Goal: Transaction & Acquisition: Purchase product/service

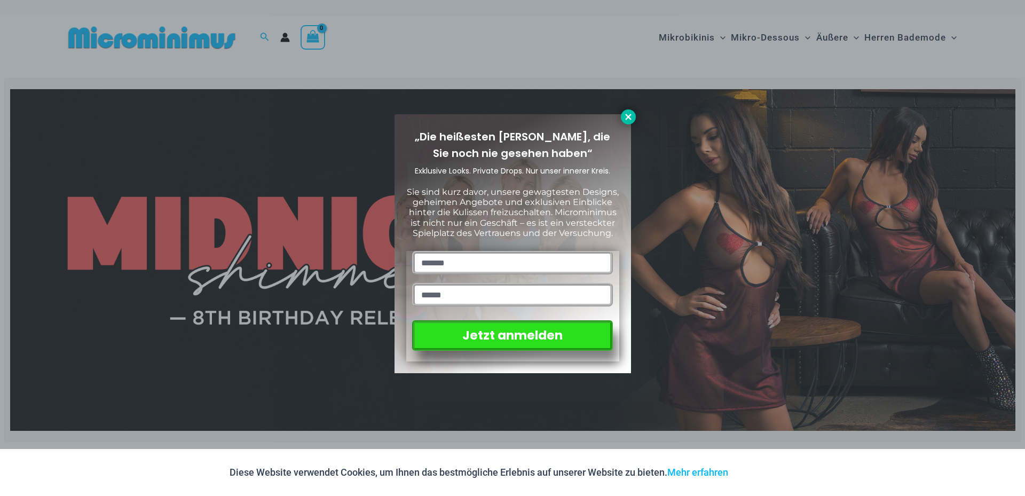
click at [623, 117] on icon at bounding box center [628, 117] width 10 height 10
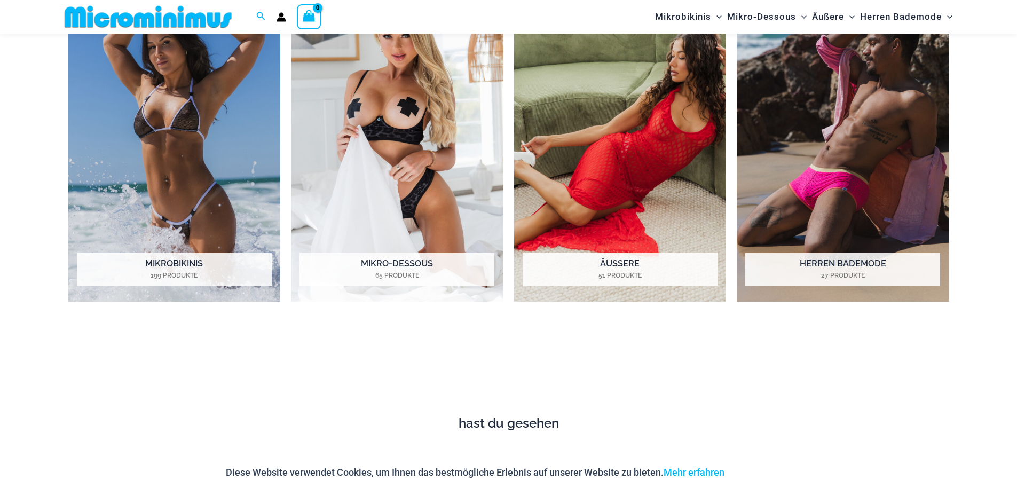
scroll to position [1059, 0]
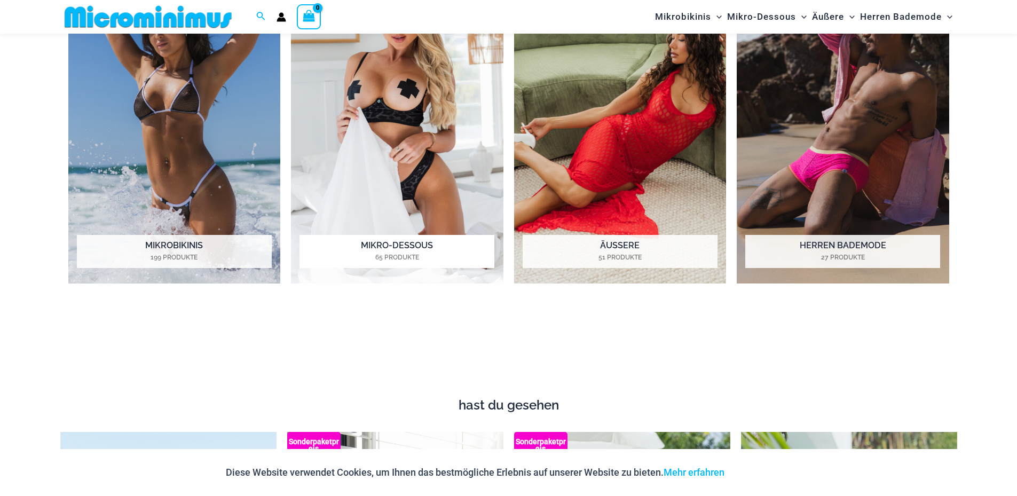
click at [399, 251] on h2 "Mikro-Dessous 65 Produkte" at bounding box center [396, 251] width 195 height 33
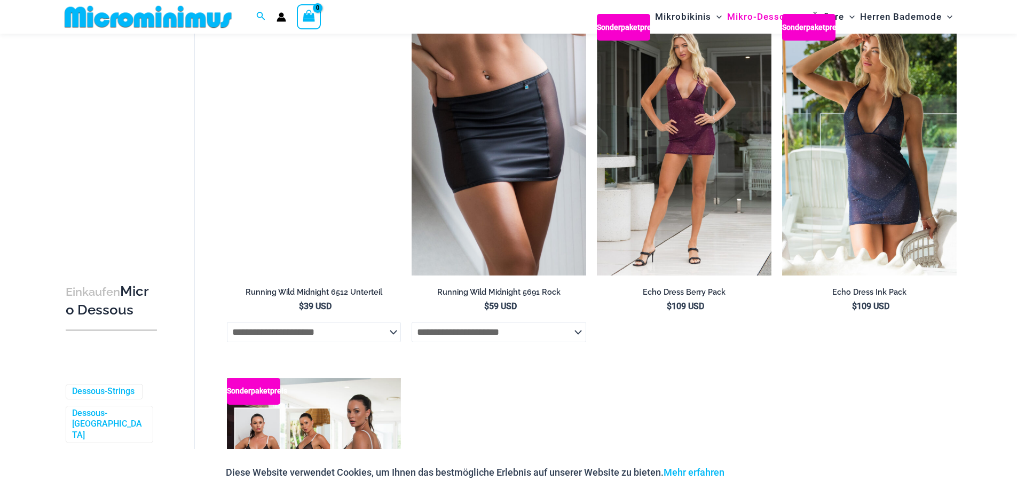
scroll to position [1646, 0]
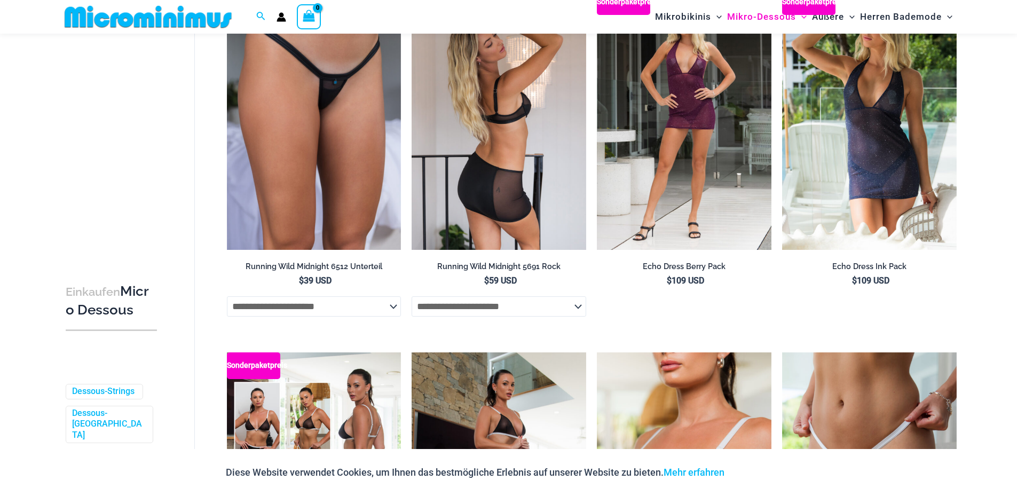
click at [498, 200] on img at bounding box center [498, 119] width 175 height 262
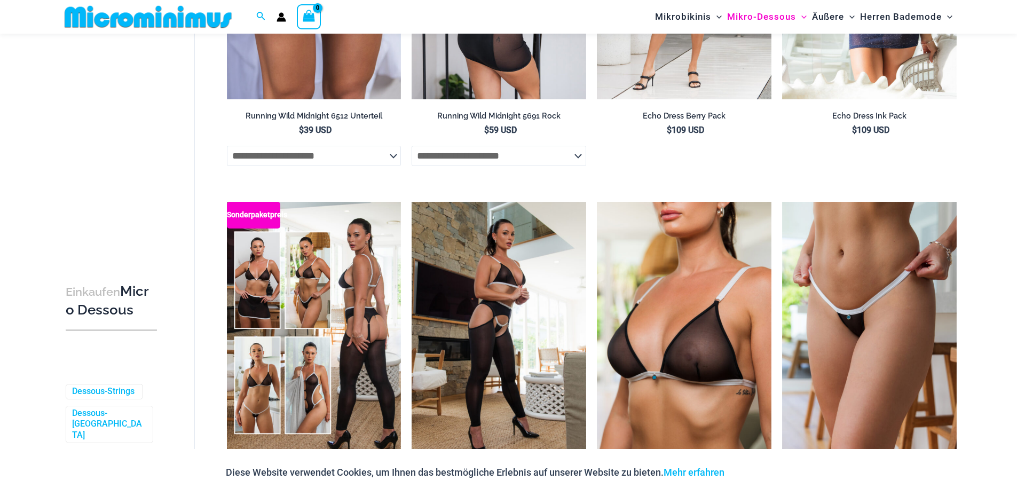
scroll to position [1860, 0]
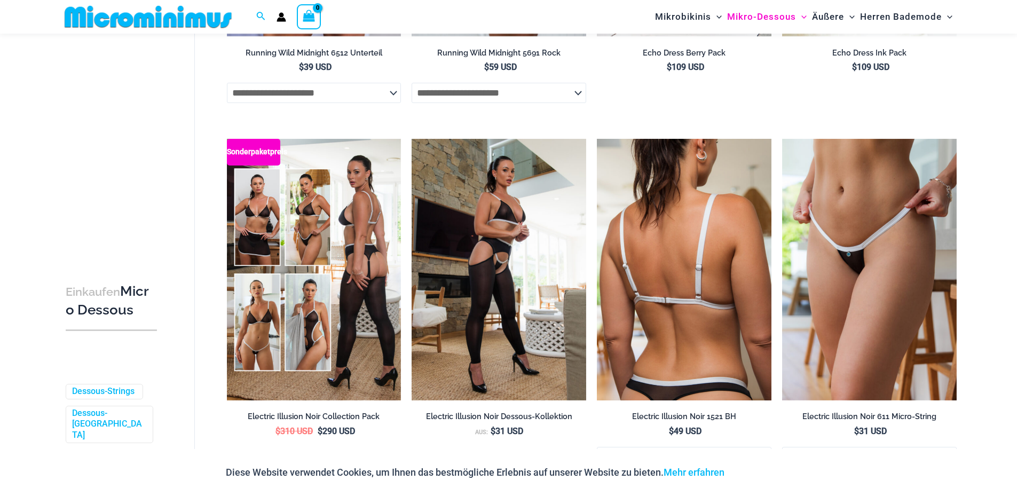
click at [676, 270] on img at bounding box center [684, 270] width 175 height 262
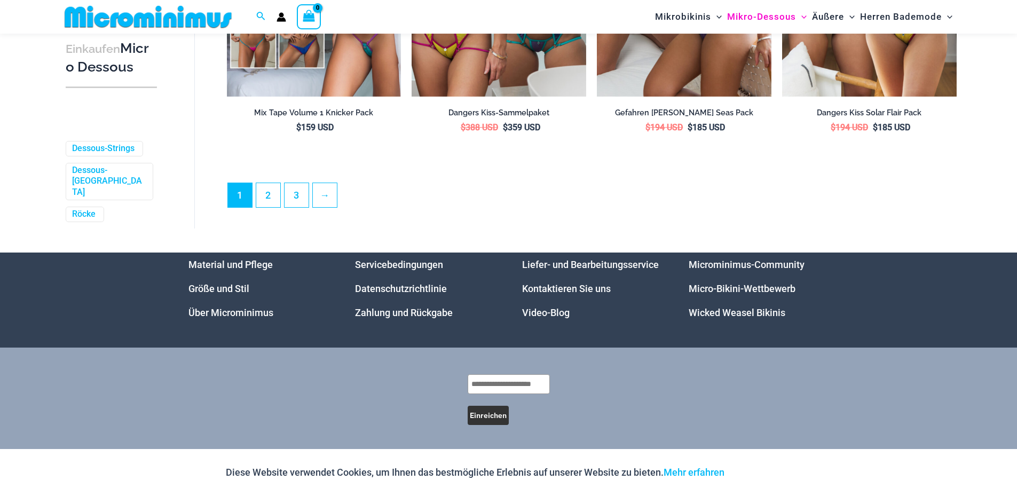
scroll to position [2908, 0]
click at [265, 201] on link "2" at bounding box center [268, 194] width 24 height 25
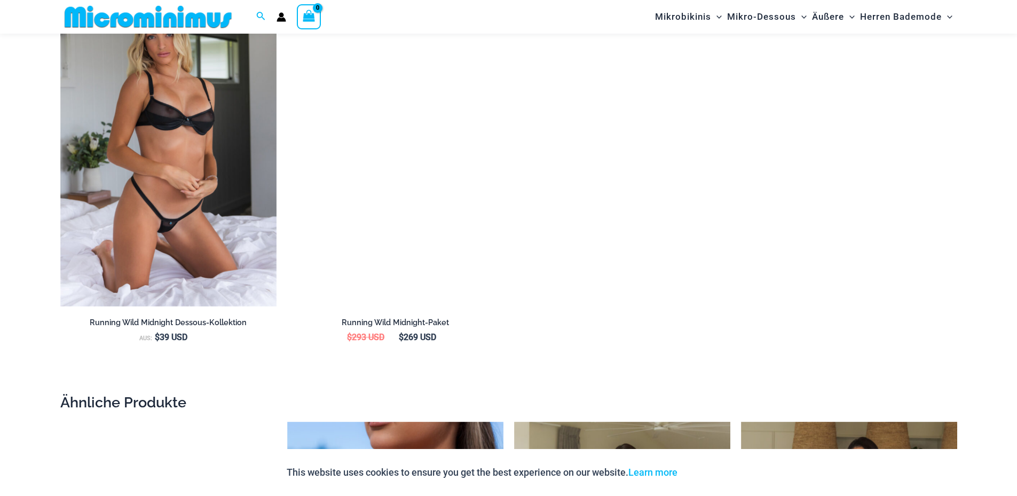
scroll to position [1281, 0]
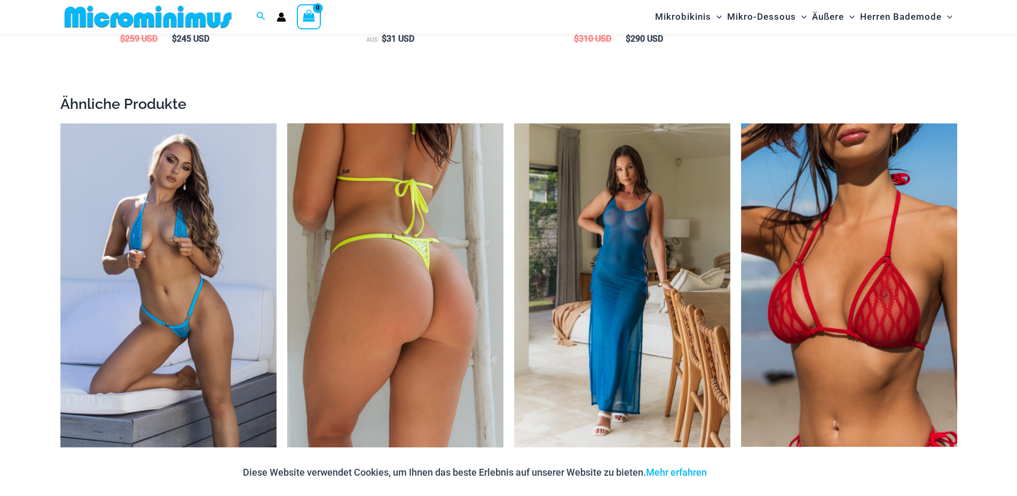
scroll to position [1810, 0]
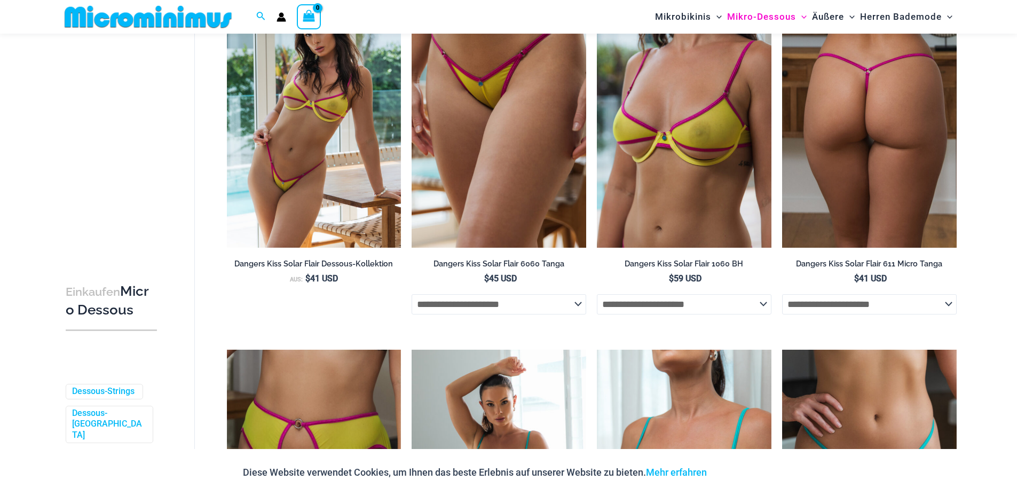
scroll to position [43, 0]
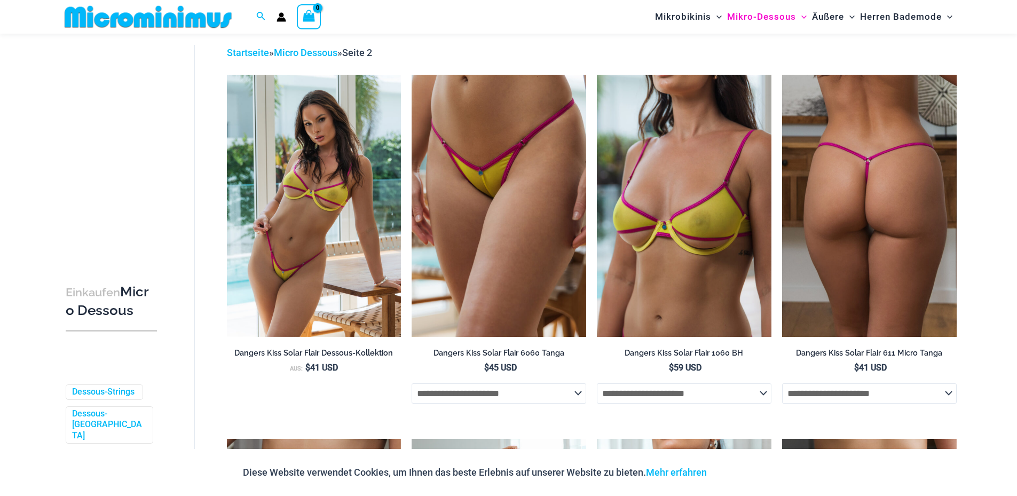
click at [874, 209] on img at bounding box center [869, 206] width 175 height 262
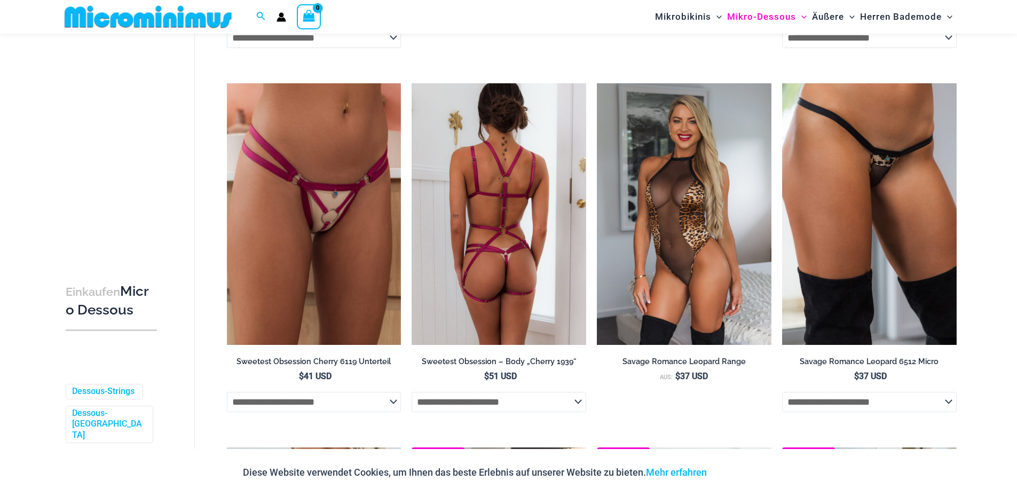
scroll to position [2231, 0]
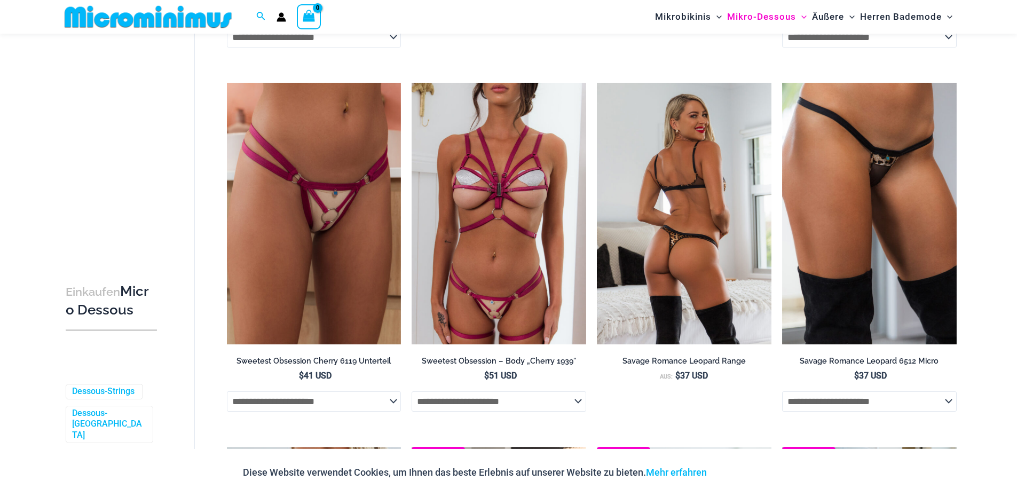
click at [632, 264] on img at bounding box center [684, 214] width 175 height 262
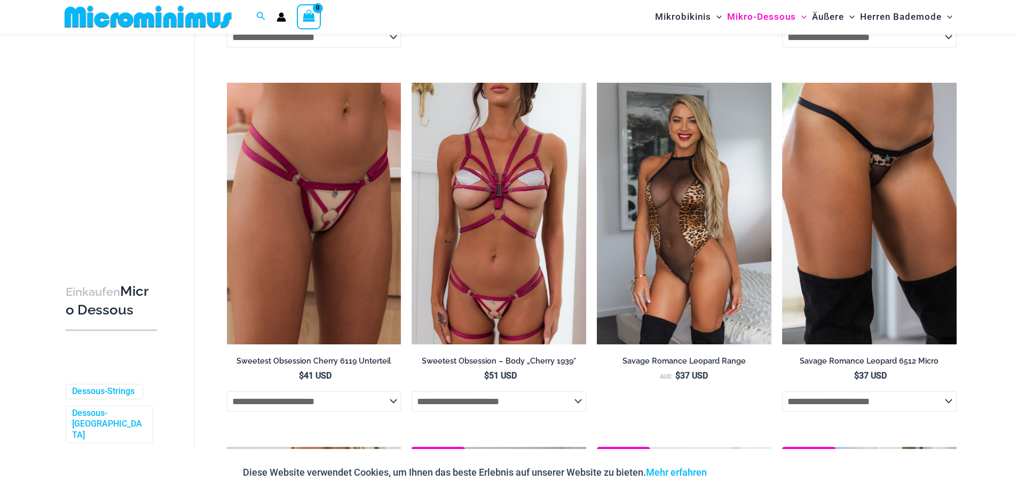
scroll to position [2498, 0]
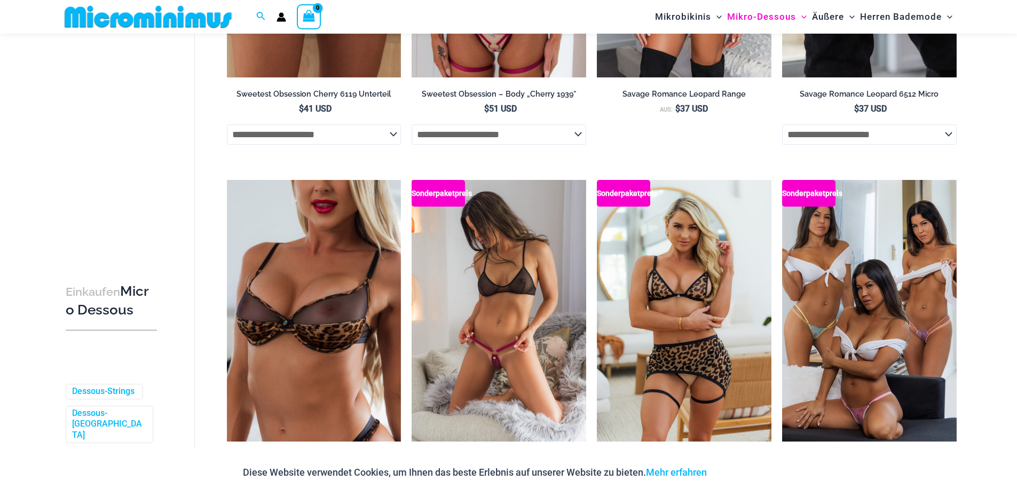
click at [490, 318] on img at bounding box center [498, 311] width 175 height 262
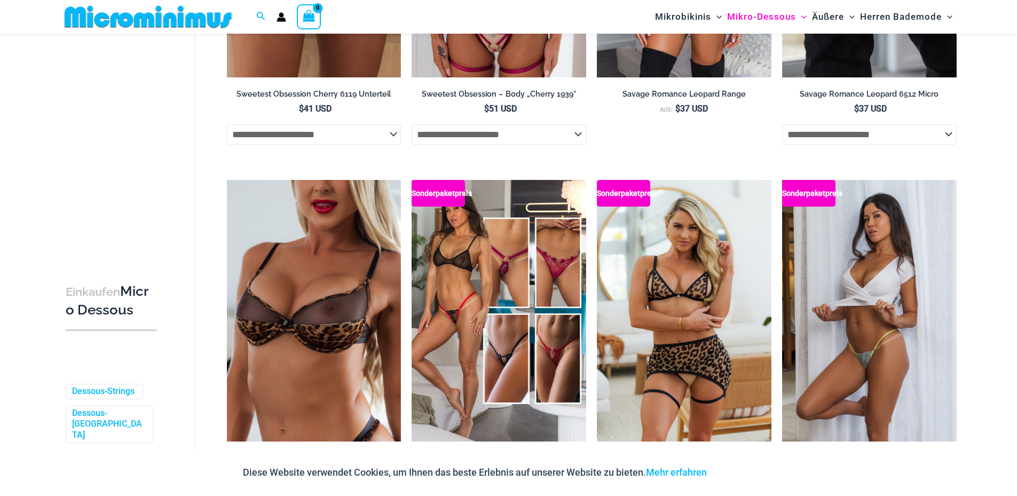
click at [886, 296] on img at bounding box center [869, 311] width 175 height 262
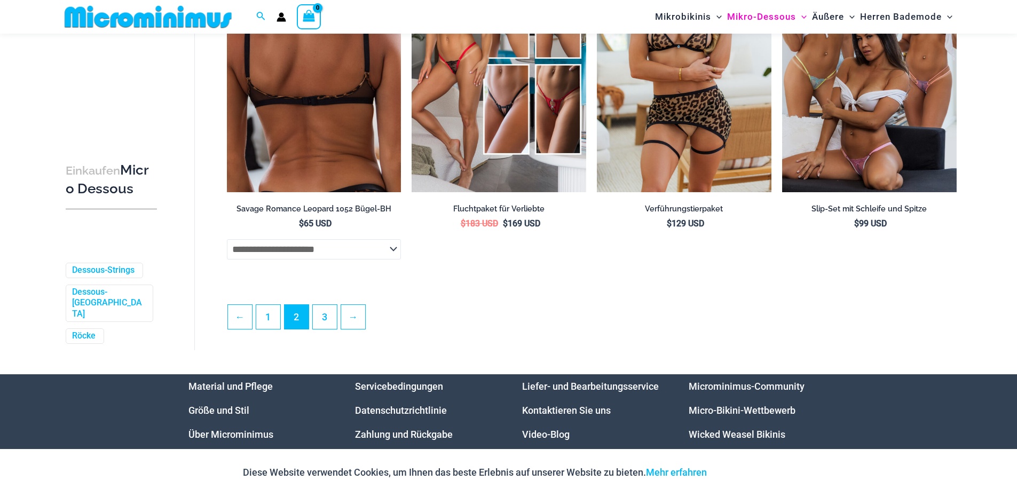
scroll to position [2765, 0]
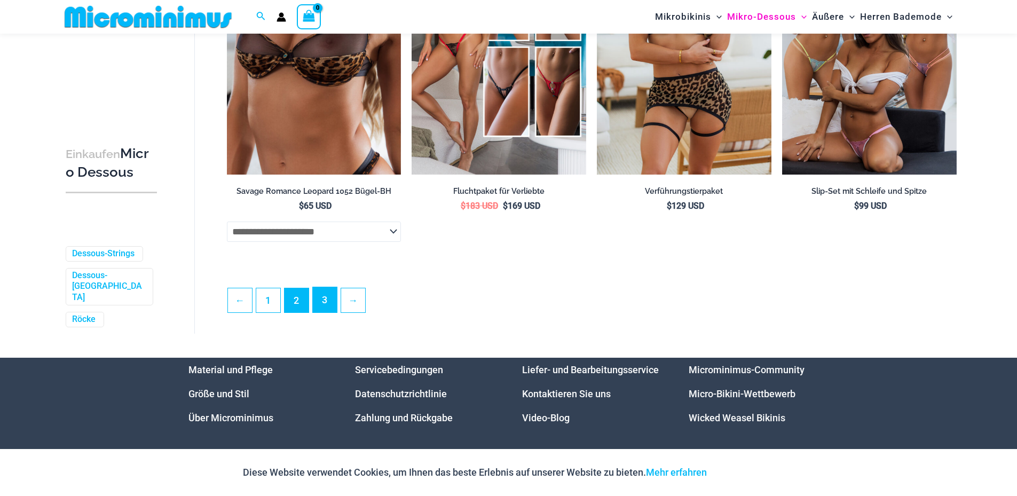
click at [322, 312] on link "3" at bounding box center [325, 299] width 24 height 25
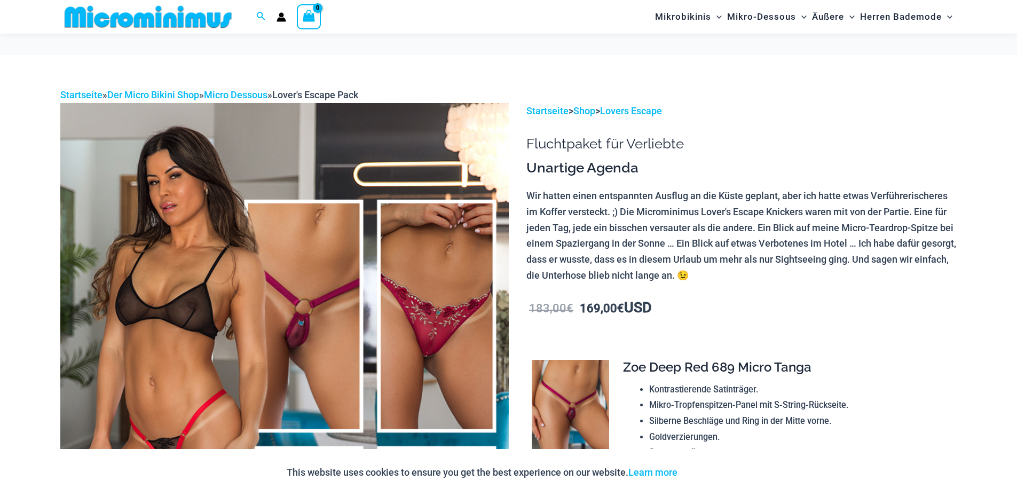
scroll to position [204, 0]
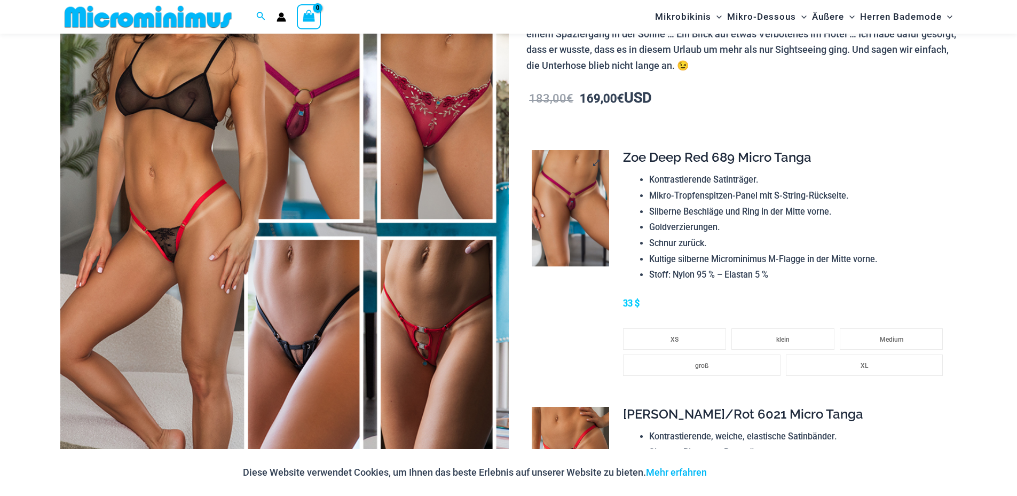
click at [568, 200] on img at bounding box center [570, 208] width 77 height 116
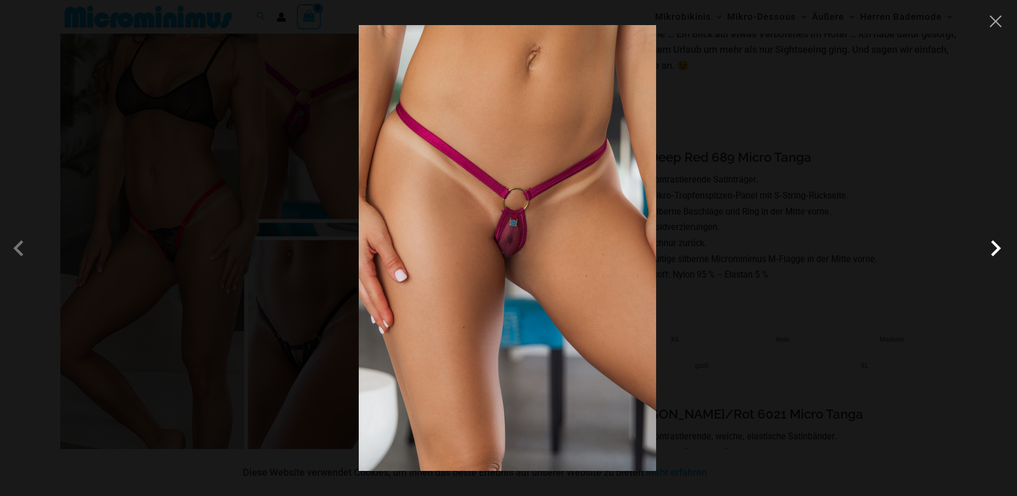
click at [996, 248] on span at bounding box center [995, 248] width 32 height 32
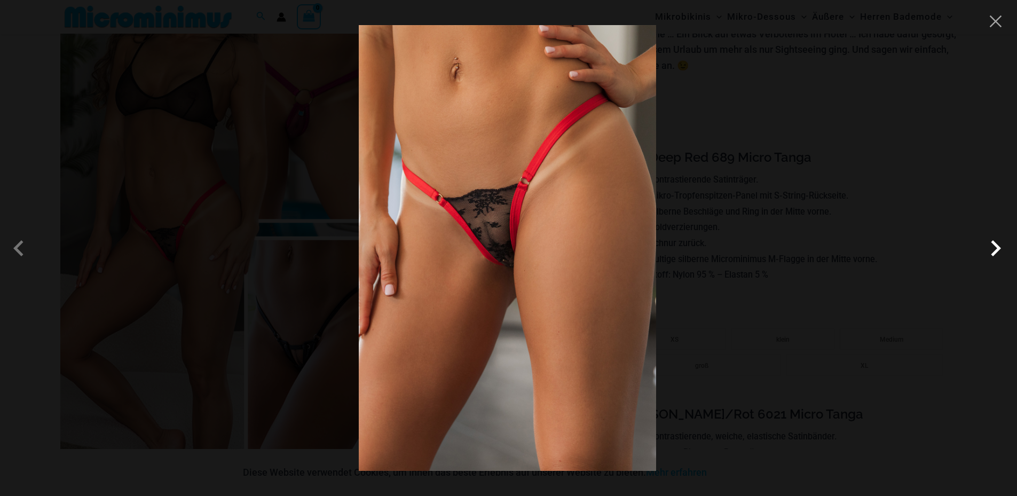
click at [996, 248] on span at bounding box center [995, 248] width 32 height 32
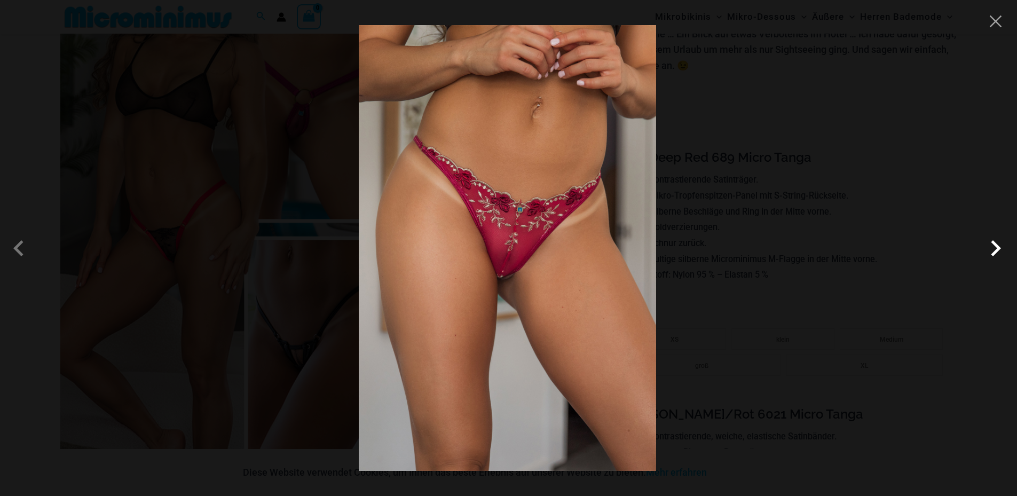
click at [996, 248] on span at bounding box center [995, 248] width 32 height 32
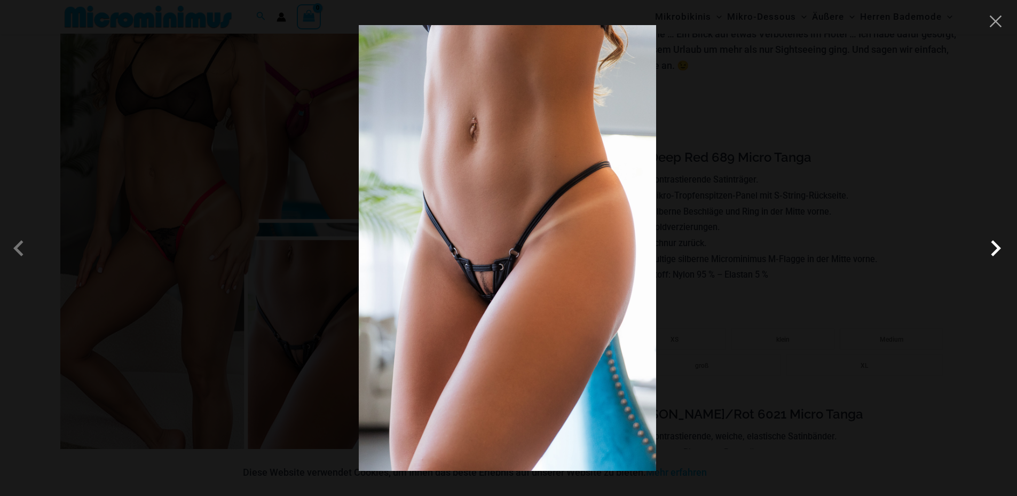
click at [996, 248] on span at bounding box center [995, 248] width 32 height 32
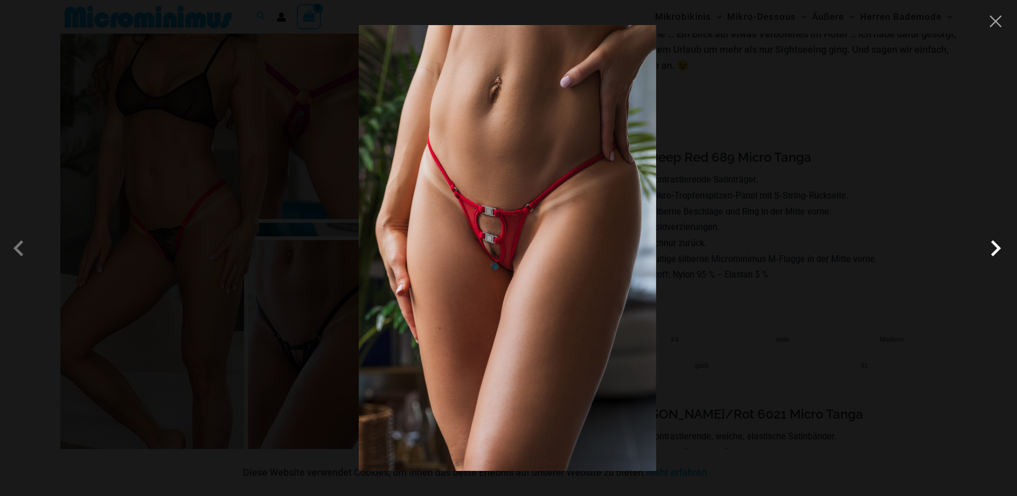
click at [996, 248] on span at bounding box center [995, 248] width 32 height 32
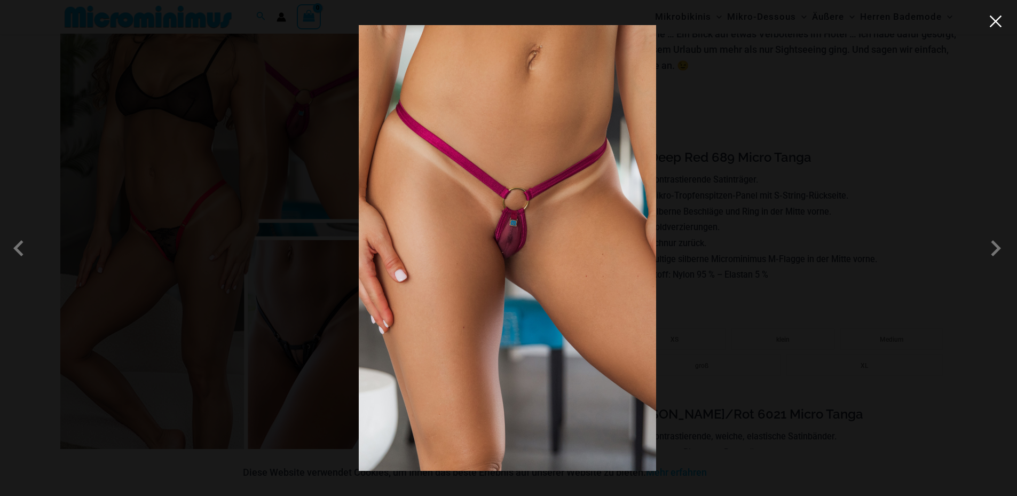
click at [997, 23] on button "Close" at bounding box center [995, 21] width 16 height 16
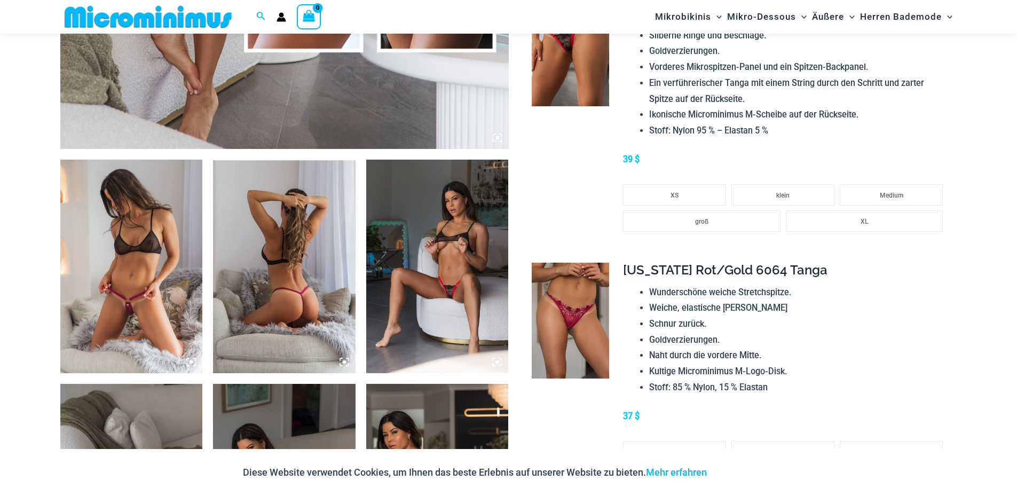
scroll to position [631, 0]
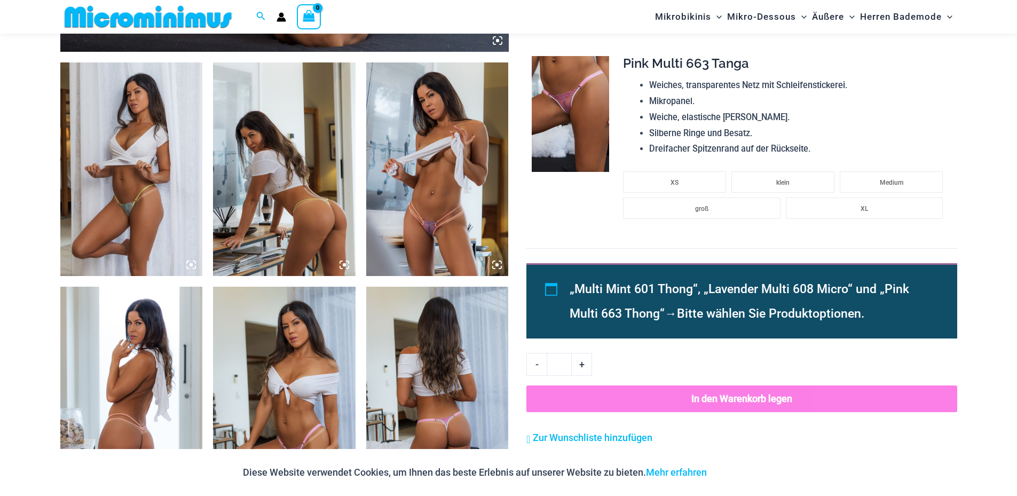
scroll to position [738, 0]
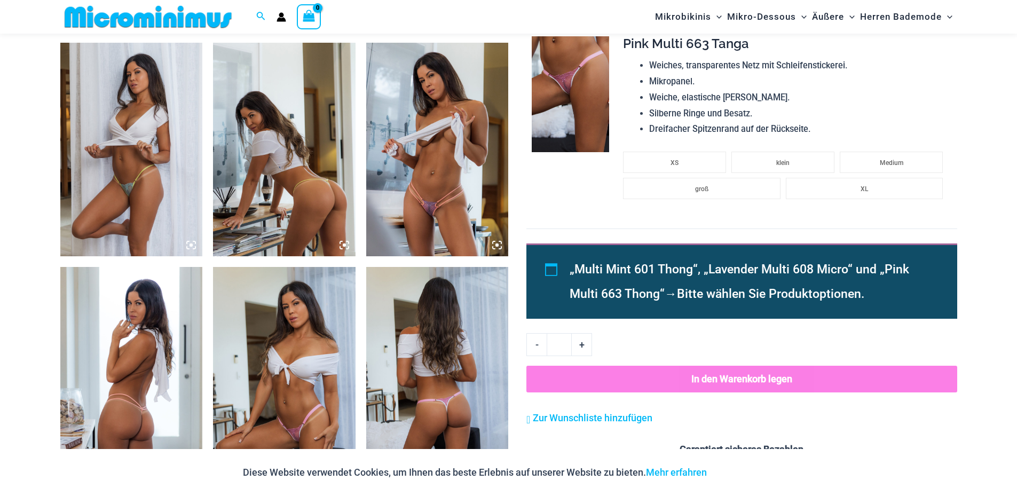
click at [415, 159] on img at bounding box center [437, 149] width 142 height 213
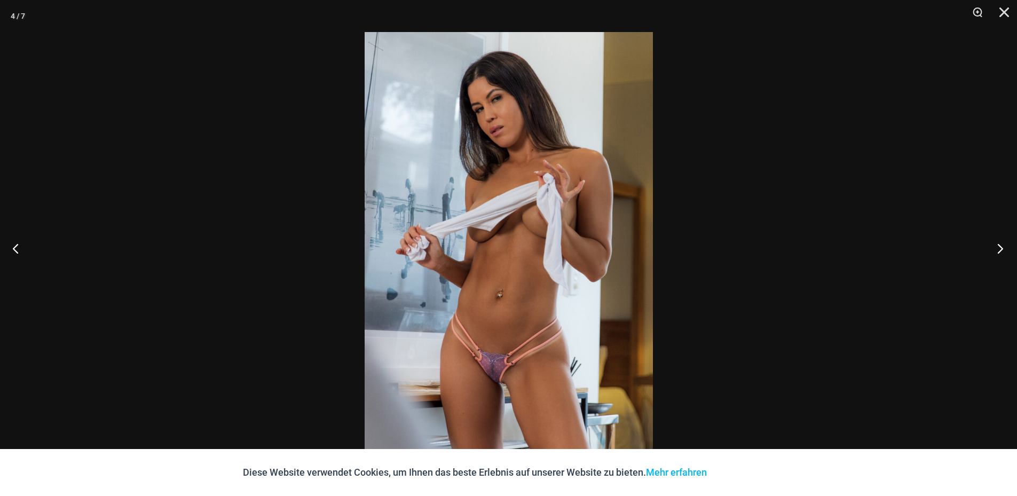
click at [997, 253] on button "Nächste" at bounding box center [997, 247] width 40 height 53
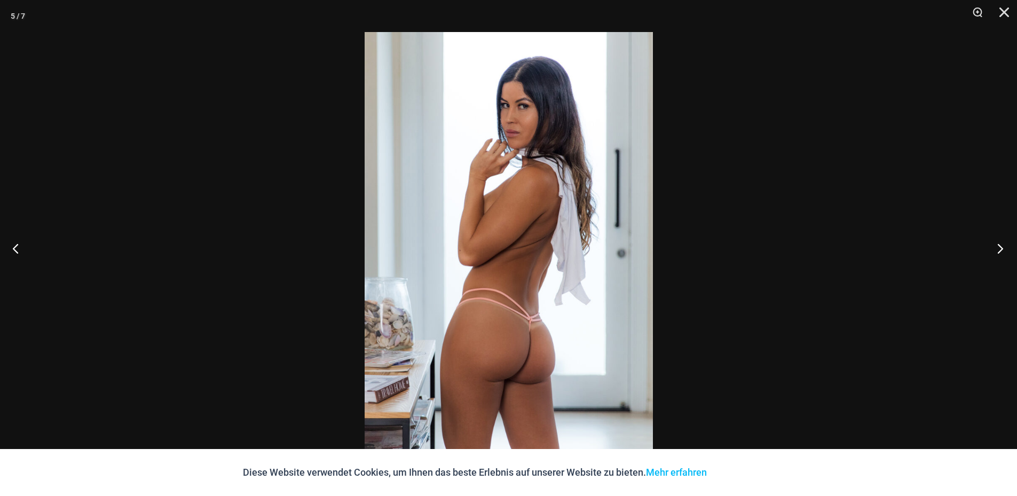
click at [995, 248] on button "Nächste" at bounding box center [997, 247] width 40 height 53
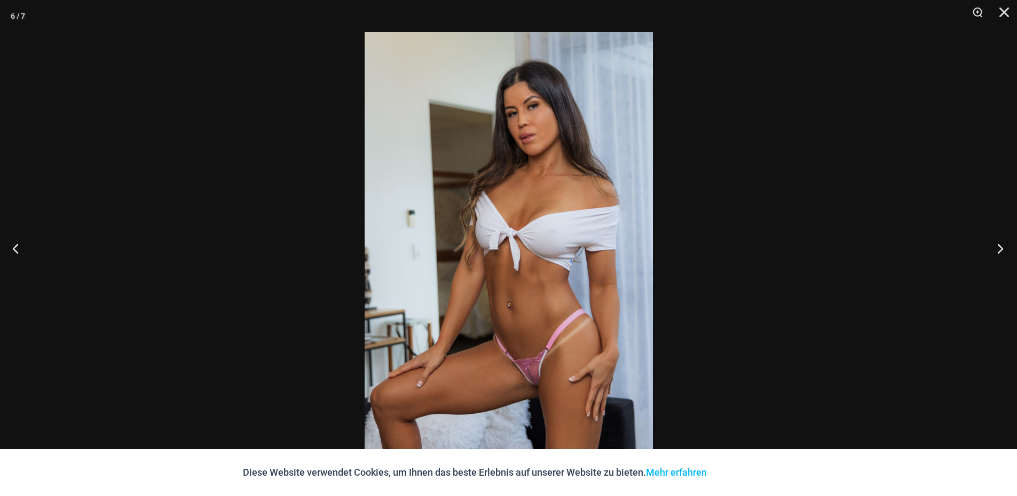
click at [995, 248] on button "Nächste" at bounding box center [997, 247] width 40 height 53
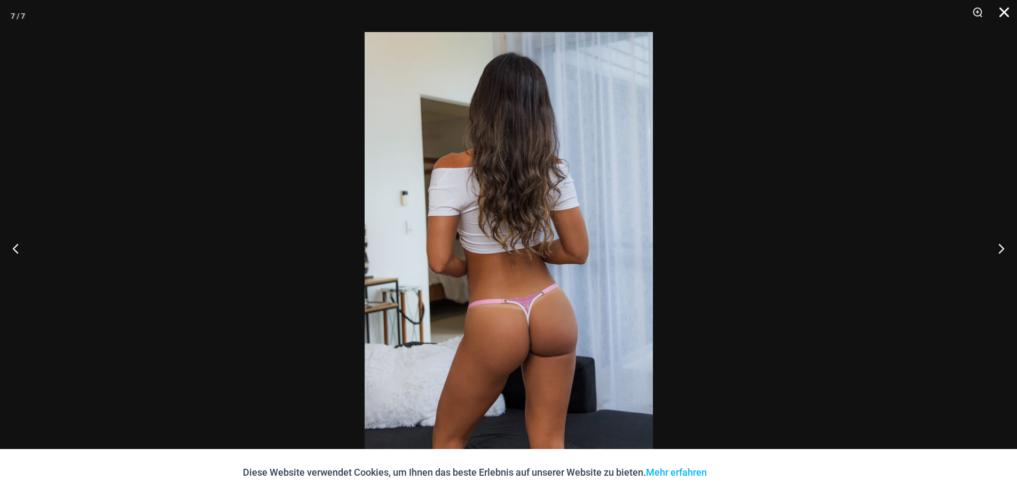
click at [1006, 7] on button "Schließen" at bounding box center [1000, 16] width 27 height 32
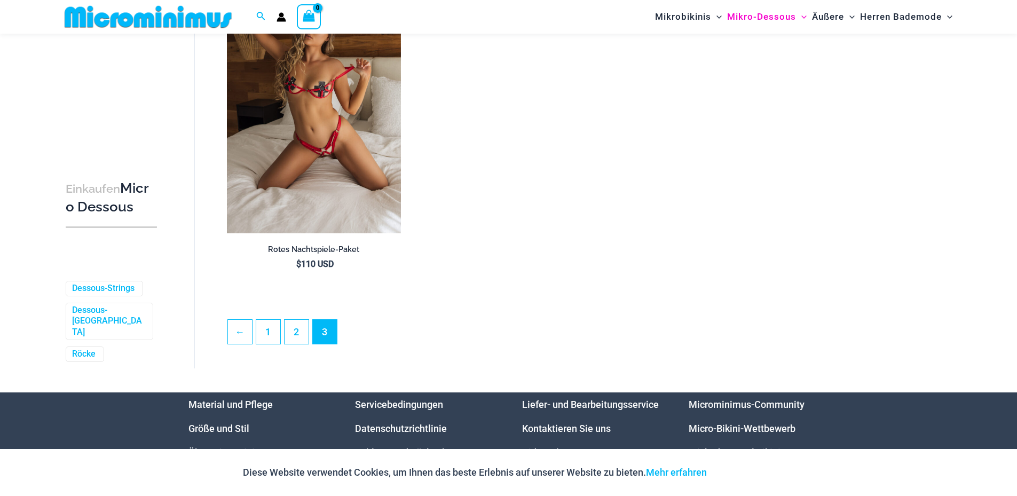
scroll to position [152, 0]
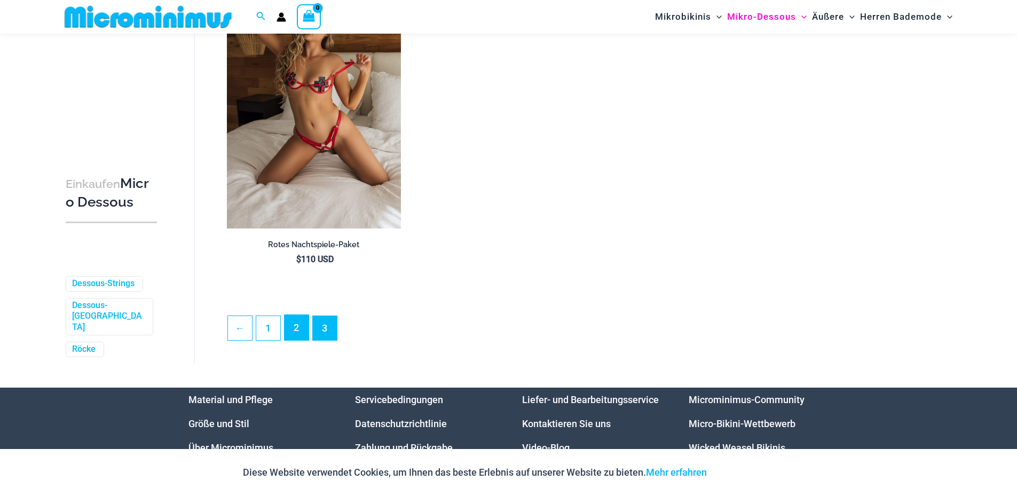
click at [304, 318] on link "2" at bounding box center [296, 327] width 24 height 25
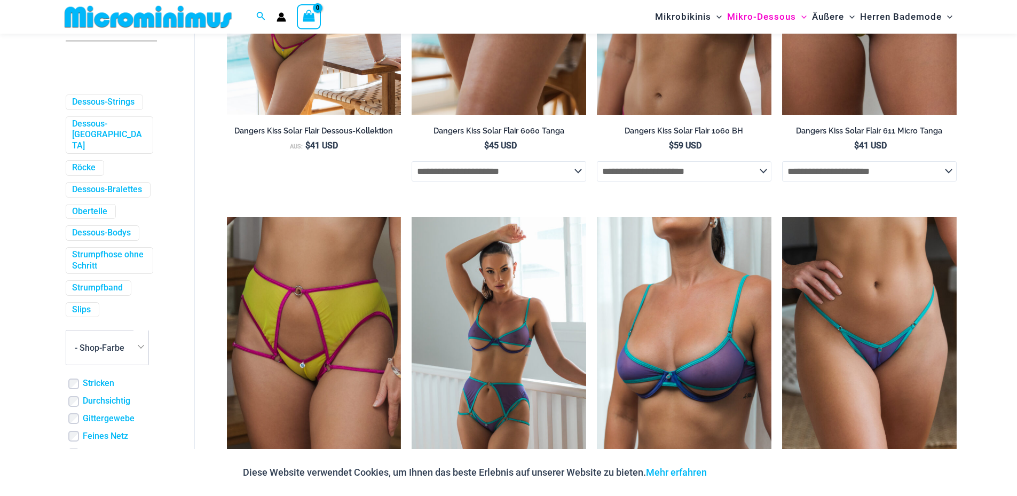
scroll to position [320, 0]
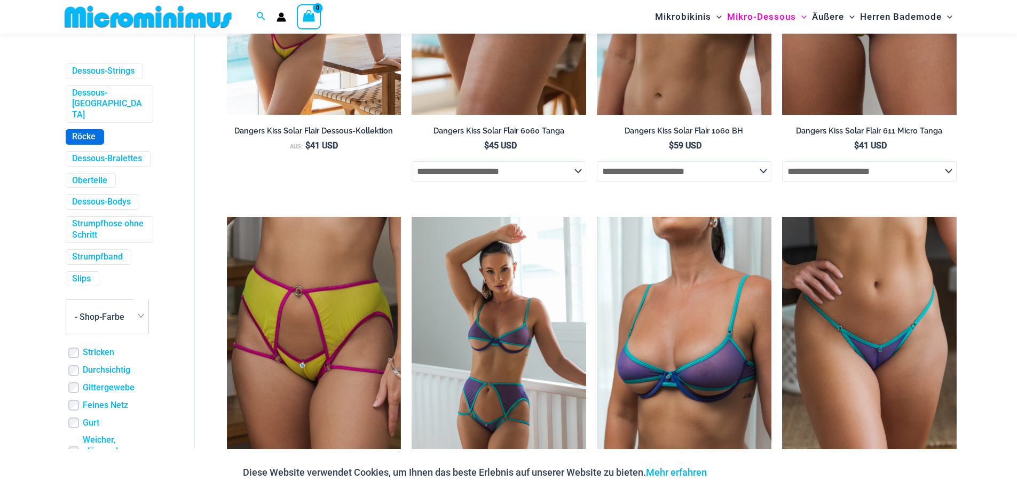
click at [92, 133] on font "Röcke" at bounding box center [83, 136] width 23 height 10
click at [108, 232] on font "Strumpfhose ohne Schritt" at bounding box center [108, 229] width 72 height 21
click at [78, 76] on font "Dessous-Strings" at bounding box center [103, 71] width 62 height 10
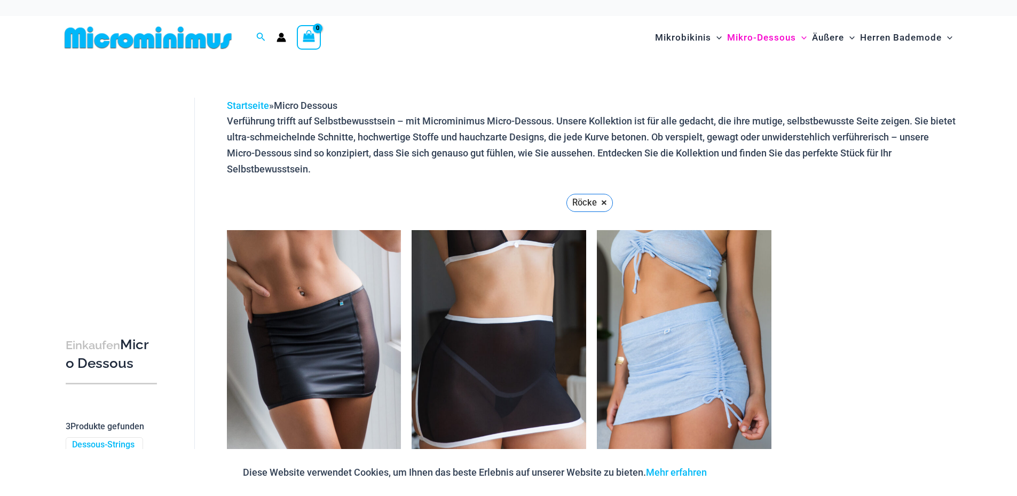
click at [84, 365] on font "Micro Dessous" at bounding box center [107, 353] width 83 height 35
click at [97, 371] on font "Micro Dessous" at bounding box center [107, 353] width 83 height 35
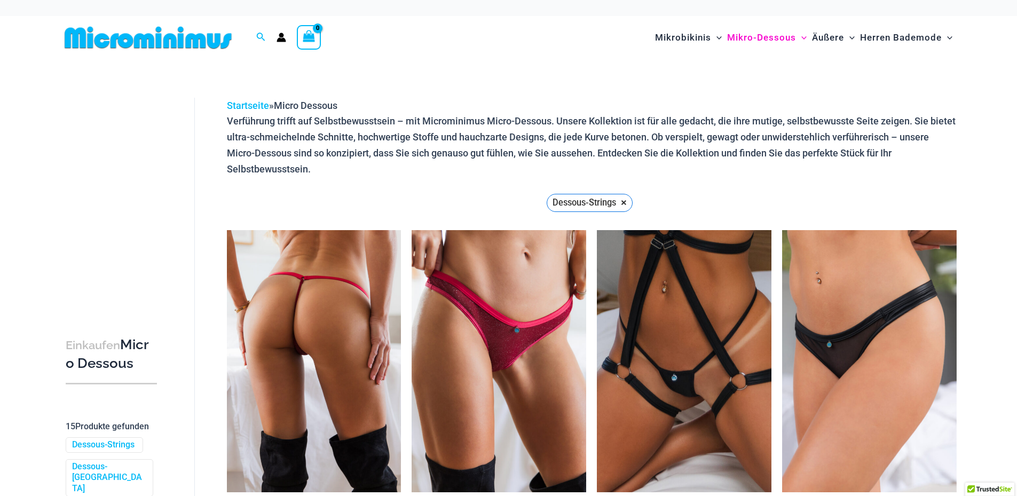
click at [313, 311] on img at bounding box center [314, 361] width 175 height 262
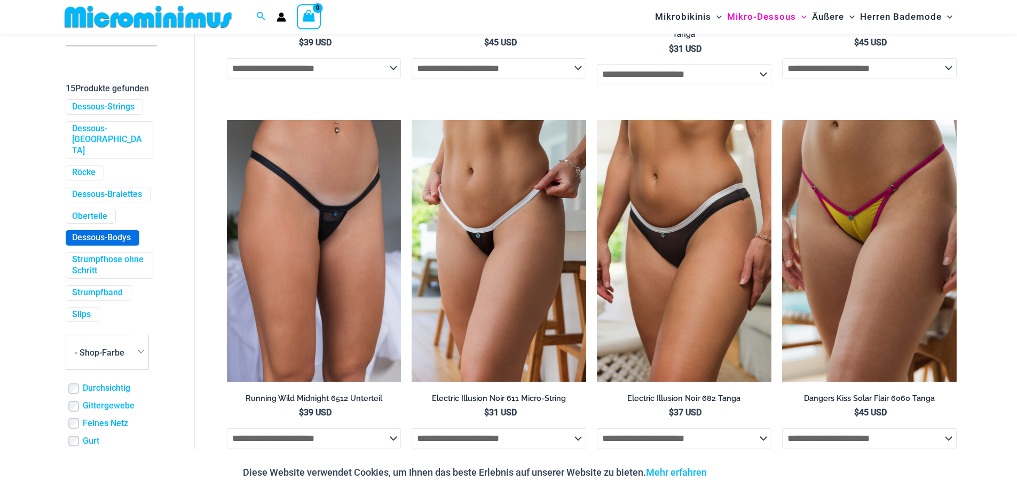
scroll to position [320, 0]
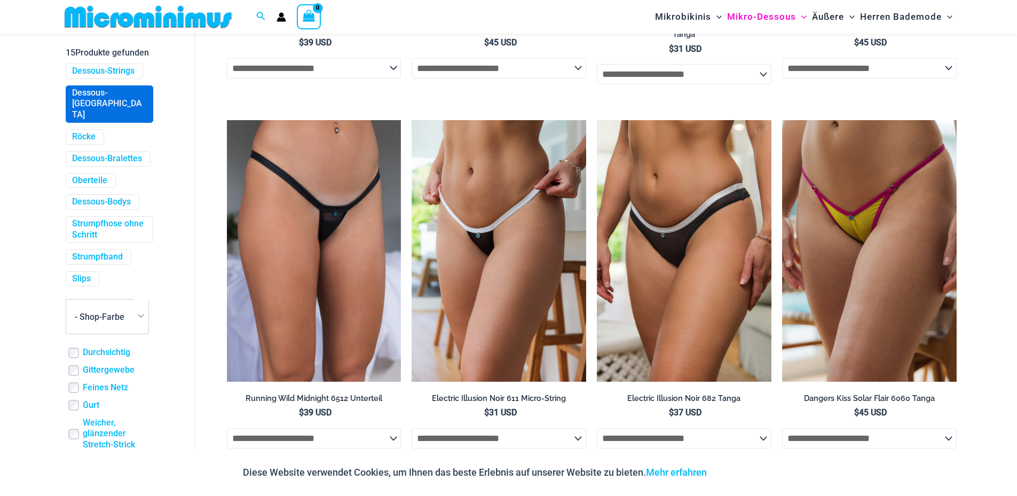
click at [91, 122] on span "Dessous-[GEOGRAPHIC_DATA]" at bounding box center [109, 104] width 86 height 36
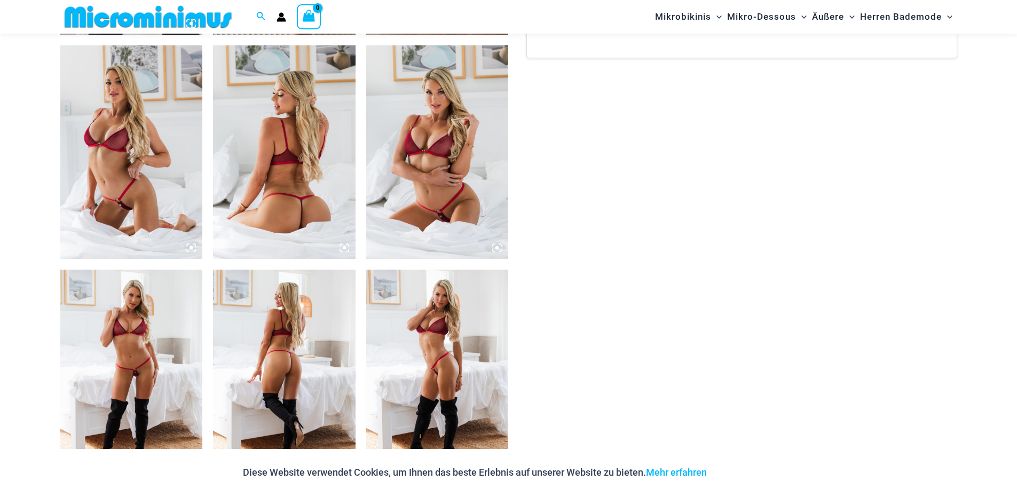
scroll to position [959, 0]
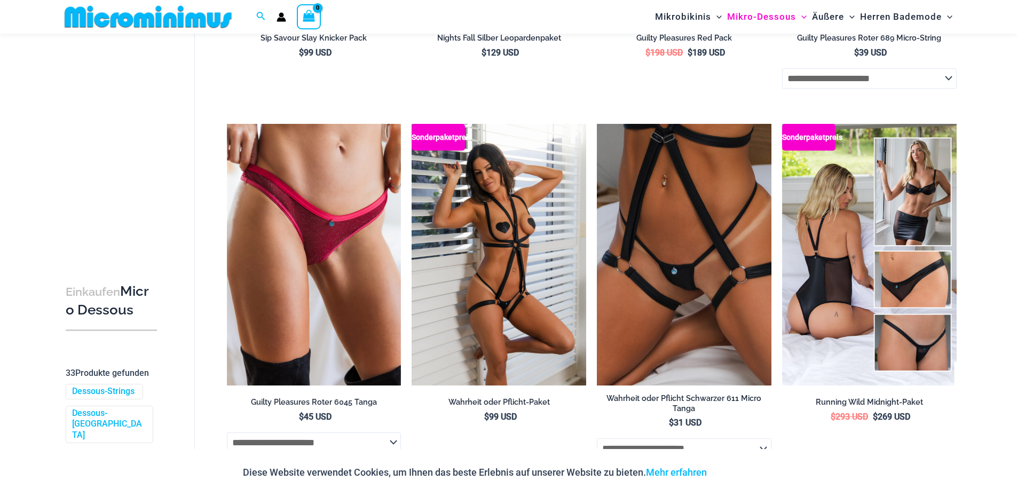
scroll to position [471, 0]
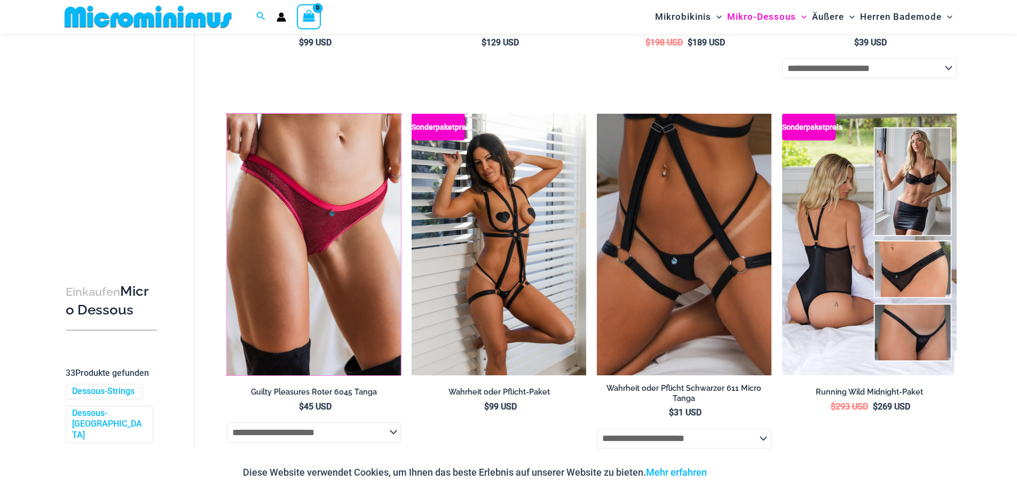
click at [227, 114] on img at bounding box center [227, 114] width 0 height 0
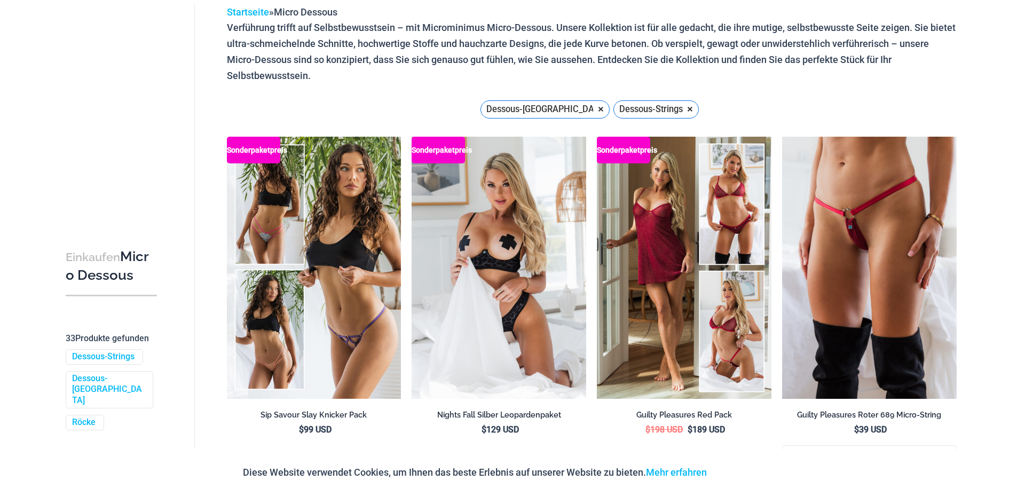
scroll to position [0, 0]
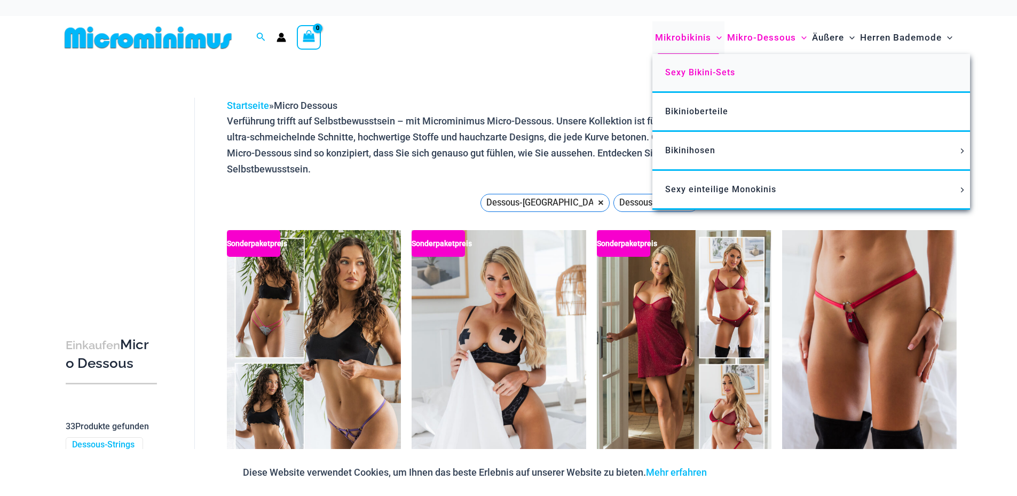
click at [706, 72] on font "Sexy Bikini-Sets" at bounding box center [700, 72] width 70 height 10
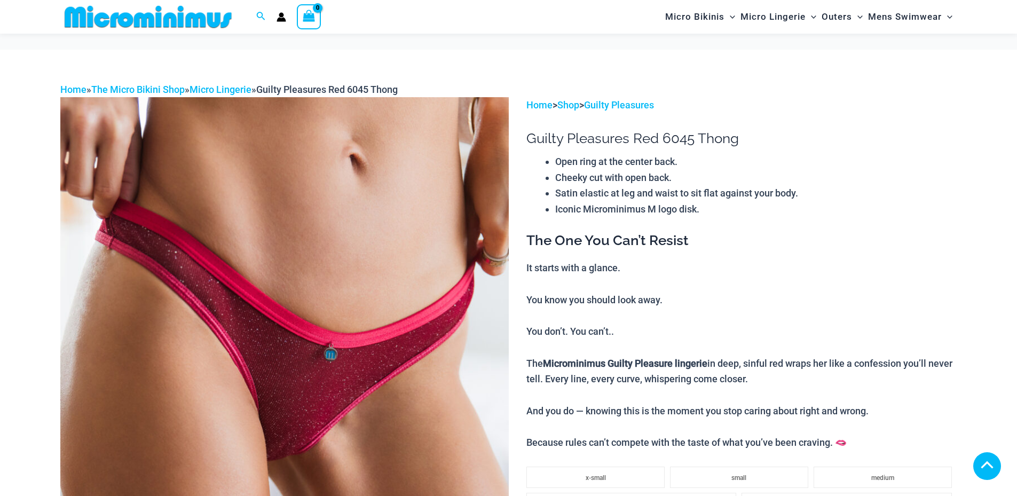
scroll to position [287, 0]
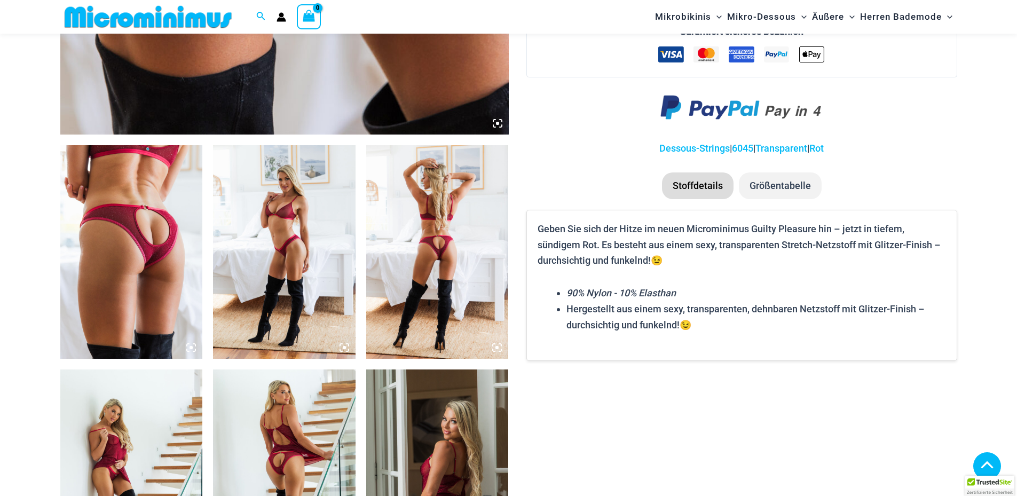
scroll to position [801, 0]
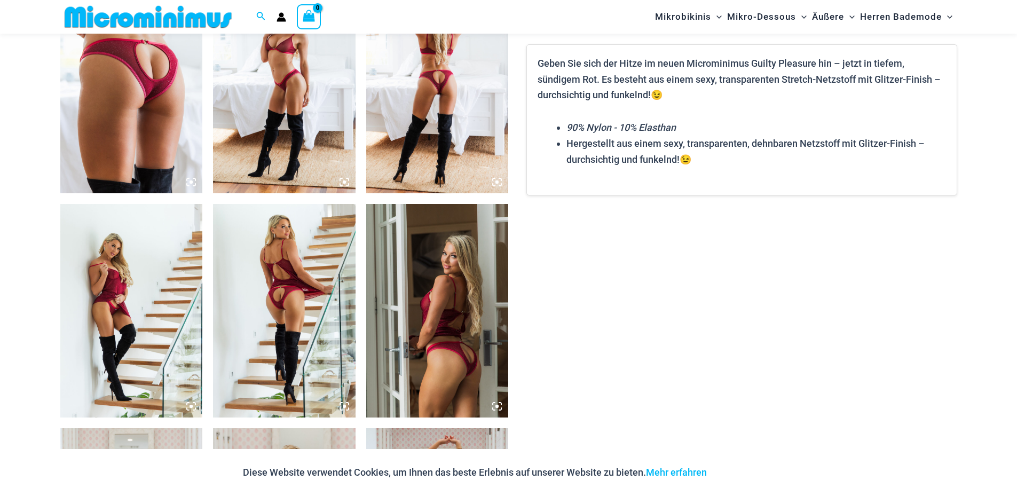
click at [311, 298] on img at bounding box center [284, 310] width 142 height 213
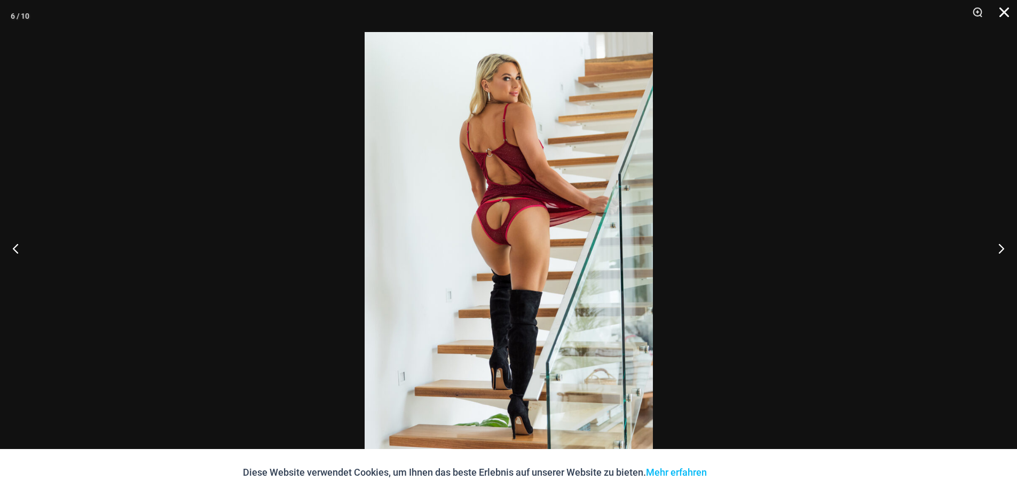
click at [1002, 14] on button "Schließen" at bounding box center [1000, 16] width 27 height 32
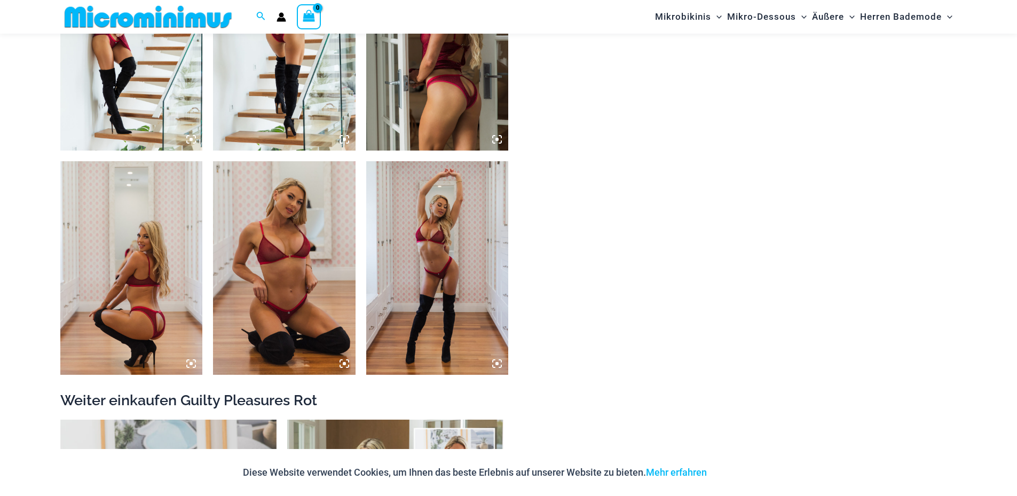
scroll to position [1334, 0]
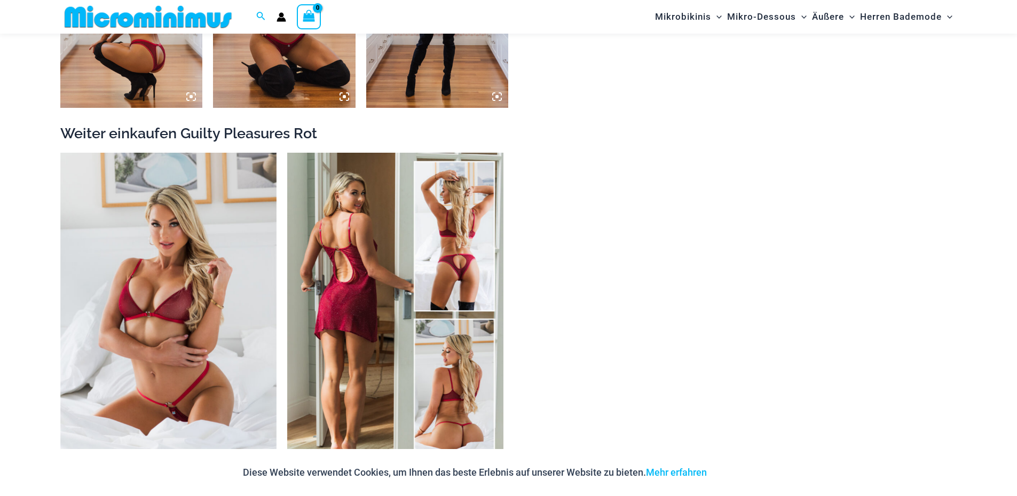
click at [449, 244] on img at bounding box center [395, 315] width 216 height 324
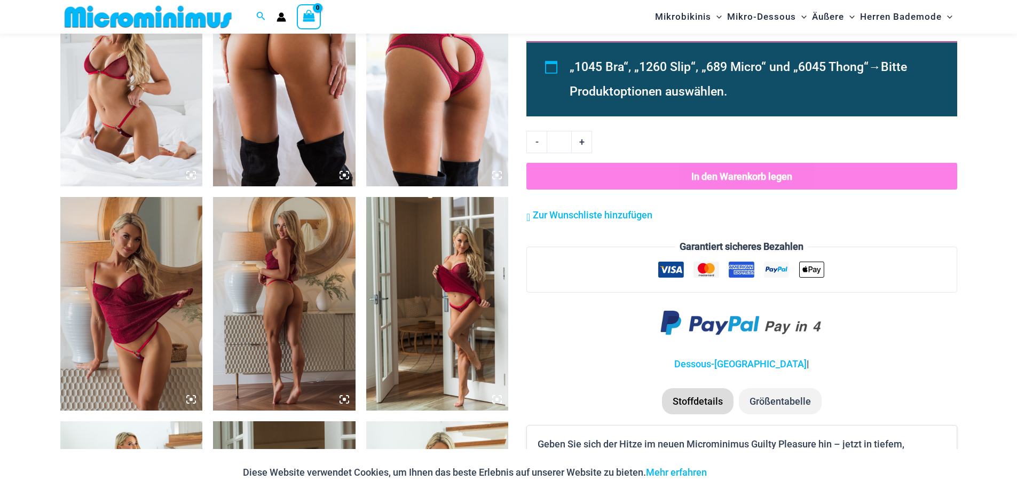
scroll to position [1275, 0]
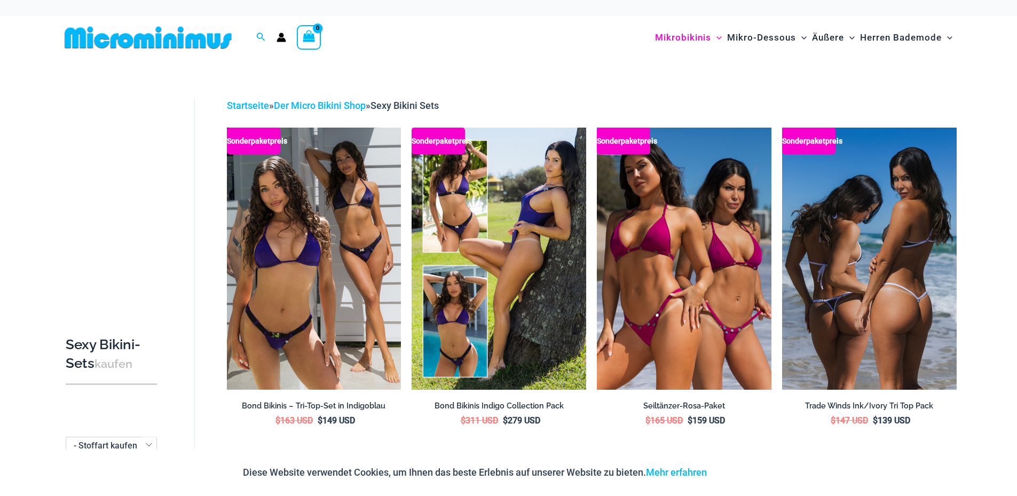
click at [840, 258] on img at bounding box center [869, 259] width 175 height 262
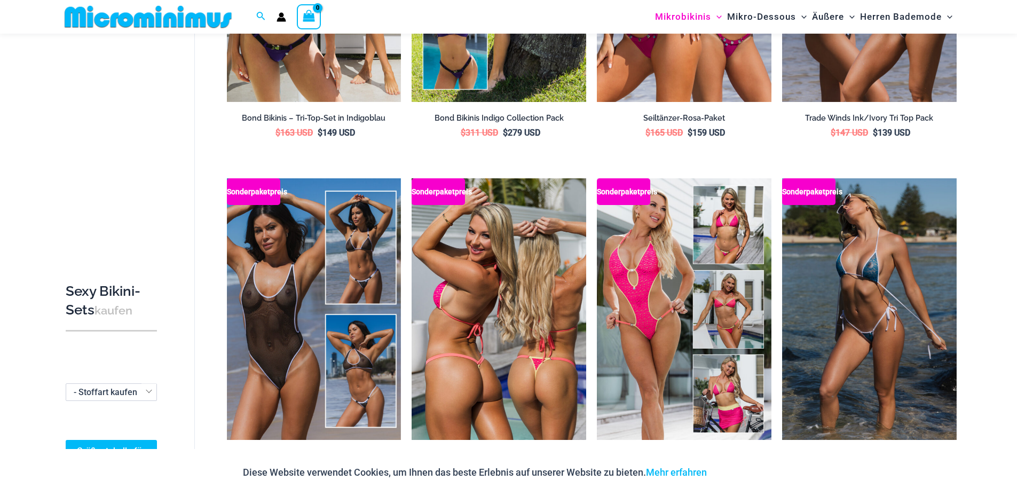
scroll to position [311, 0]
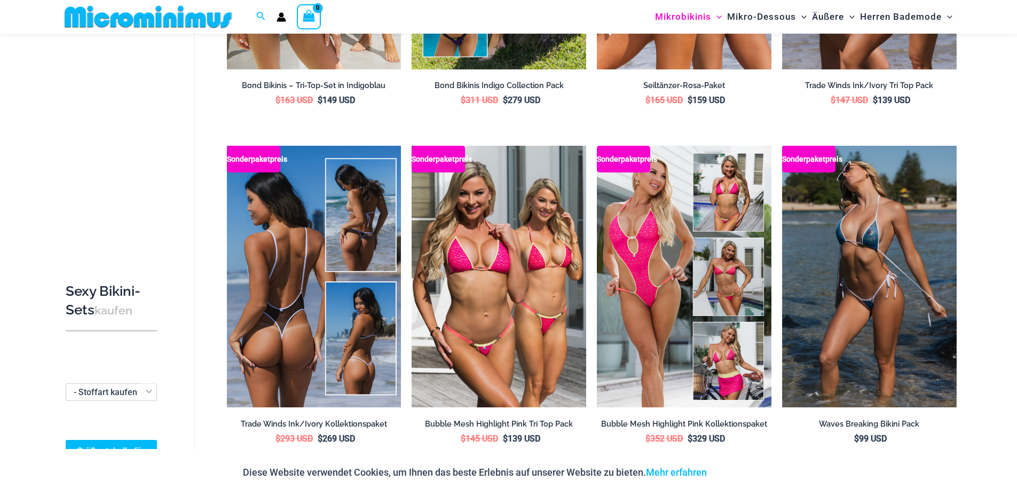
click at [321, 277] on img at bounding box center [314, 277] width 175 height 262
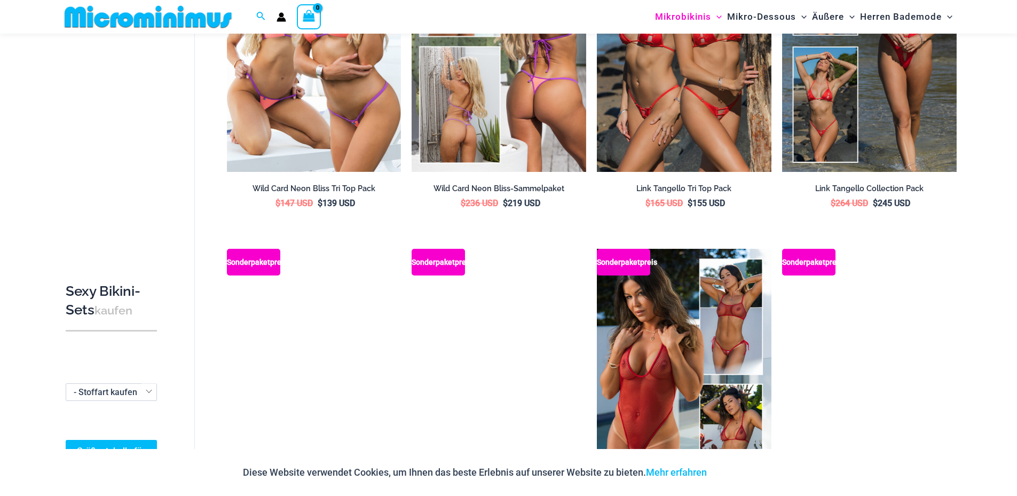
scroll to position [951, 0]
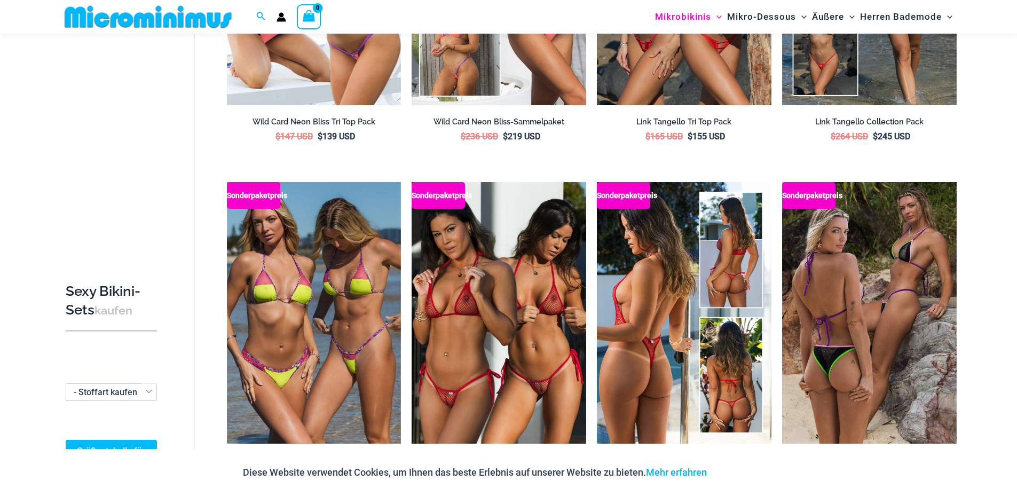
click at [612, 256] on img at bounding box center [684, 313] width 175 height 262
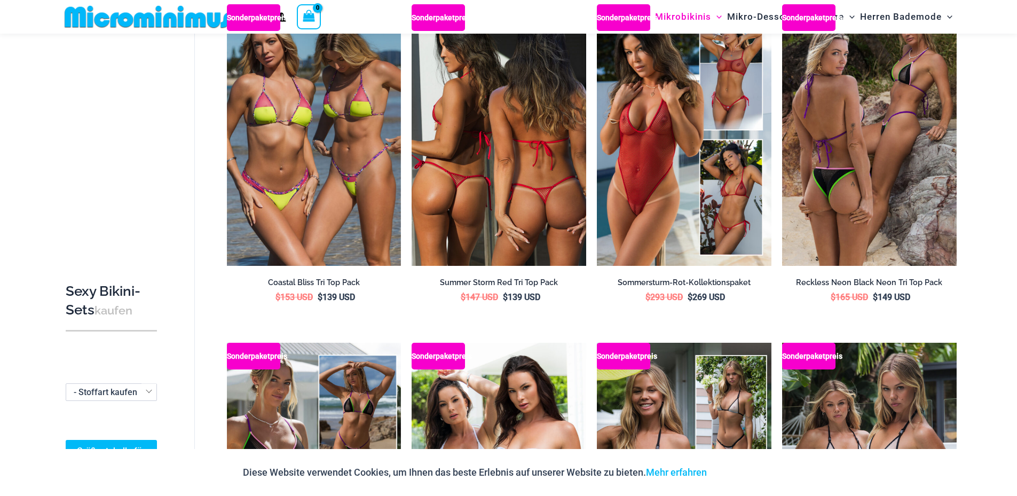
scroll to position [1111, 0]
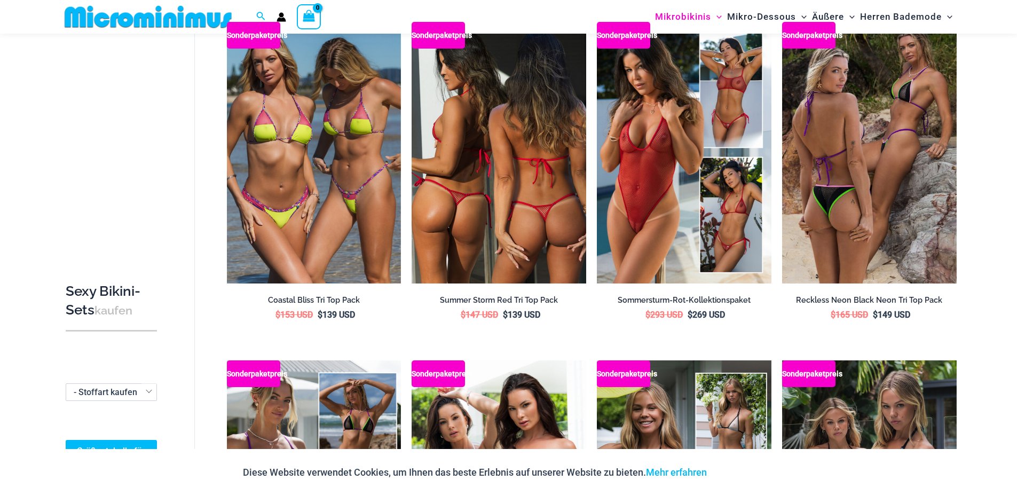
click at [454, 186] on img at bounding box center [498, 153] width 175 height 262
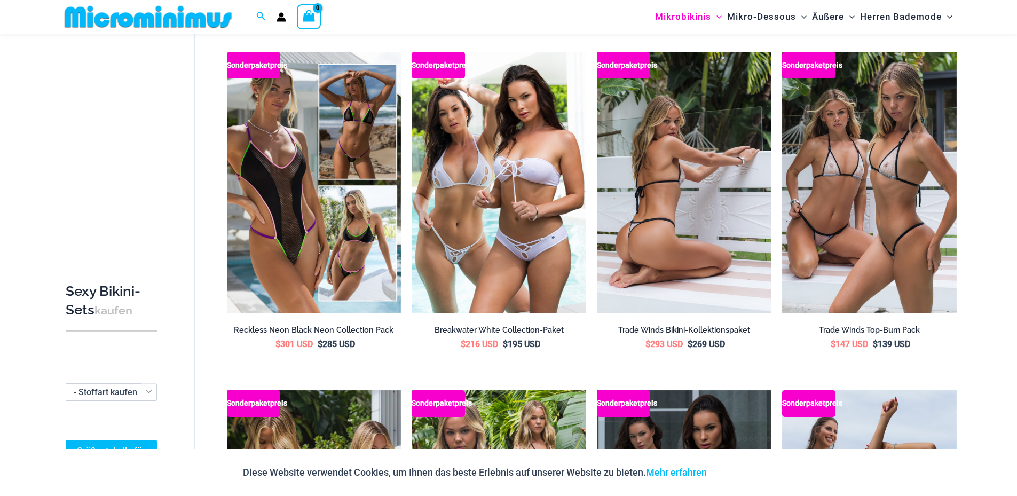
scroll to position [1431, 0]
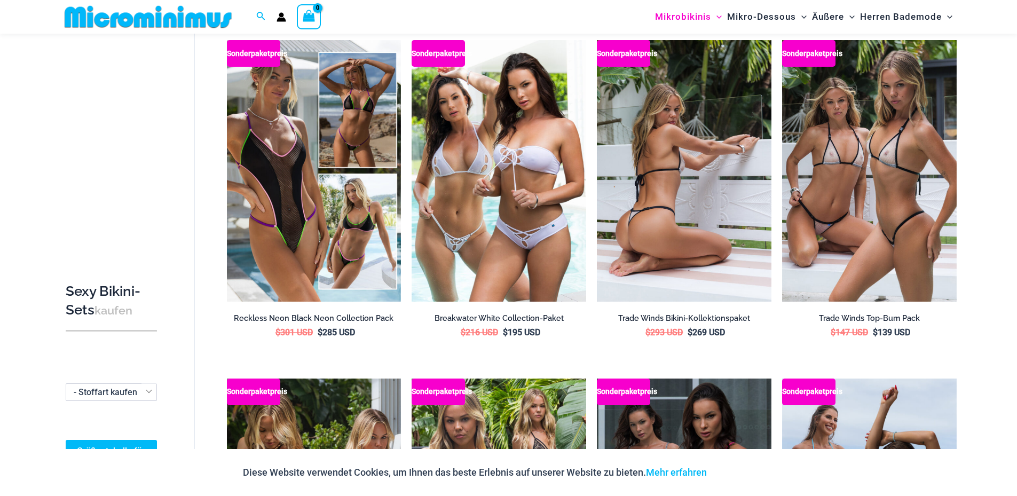
click at [689, 179] on img at bounding box center [684, 171] width 175 height 262
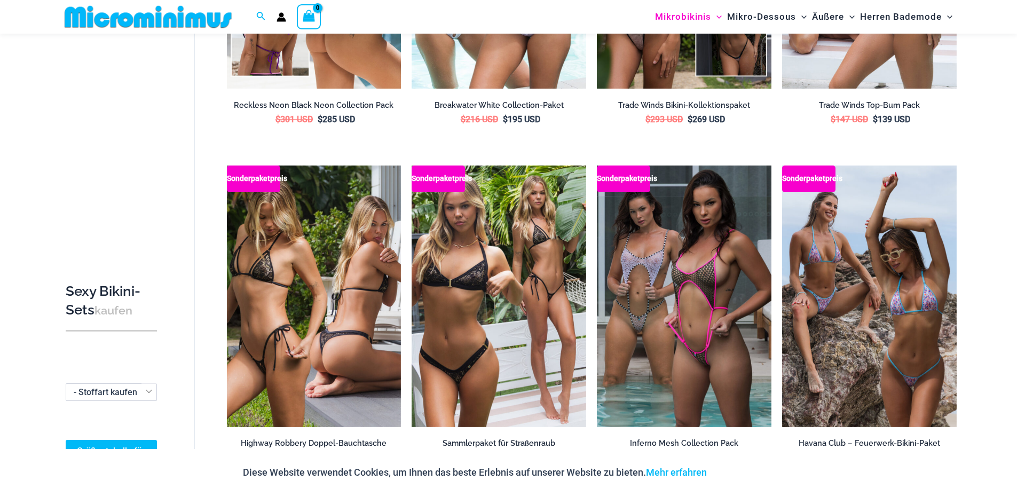
scroll to position [1645, 0]
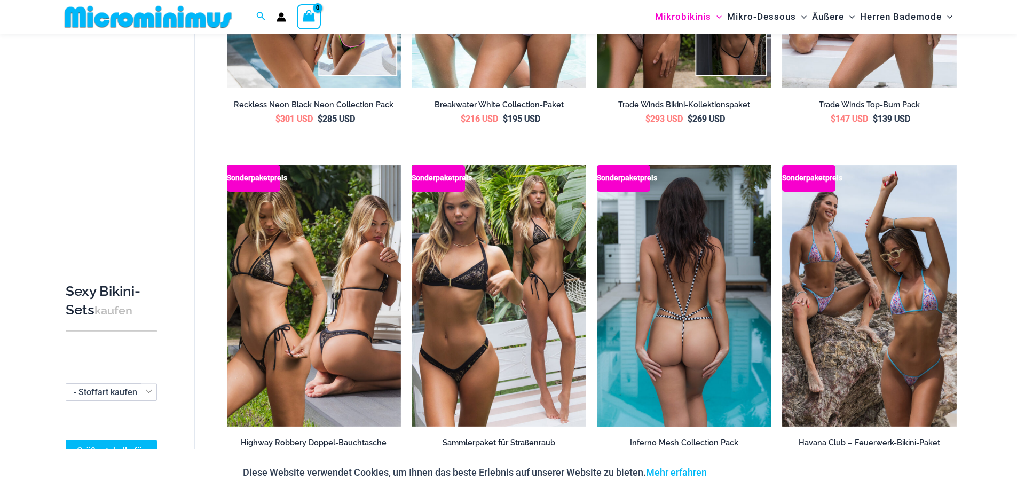
click at [672, 270] on img at bounding box center [684, 296] width 175 height 262
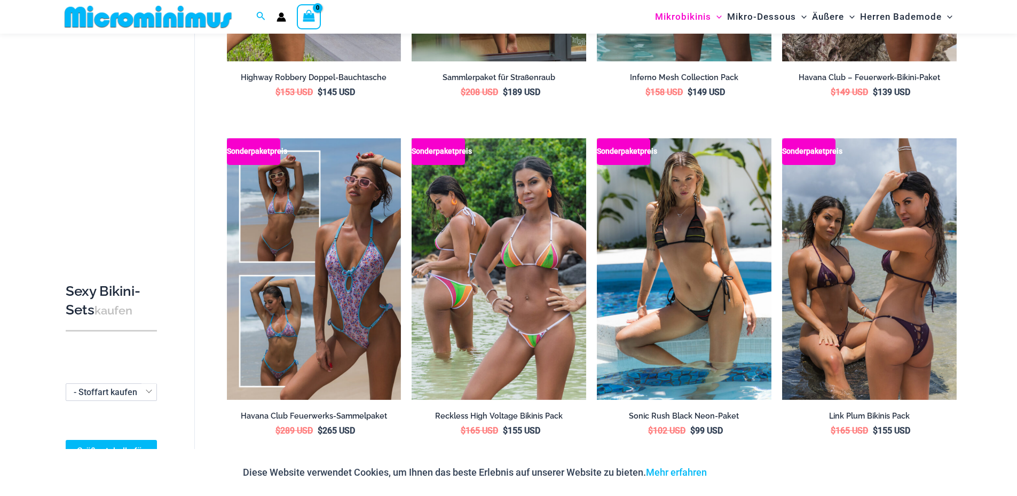
scroll to position [2072, 0]
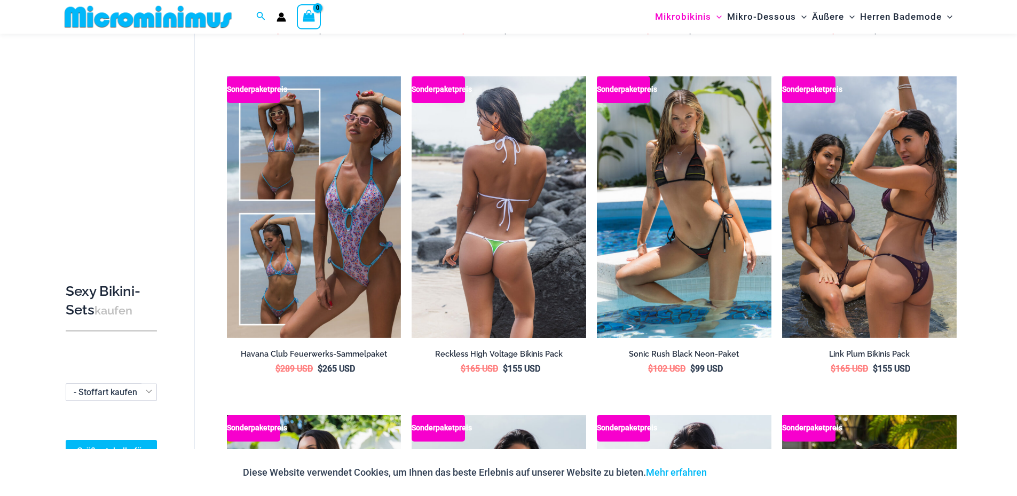
click at [532, 179] on img at bounding box center [498, 207] width 175 height 262
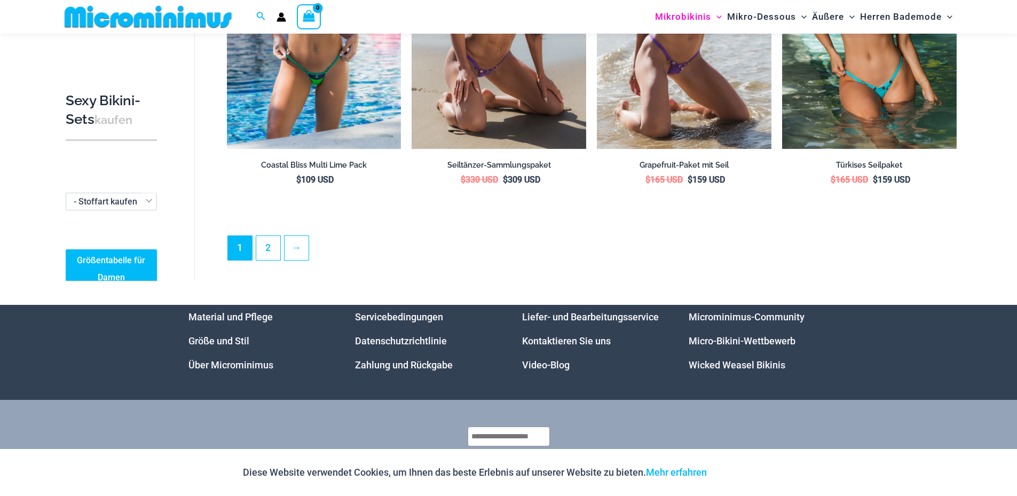
scroll to position [2648, 0]
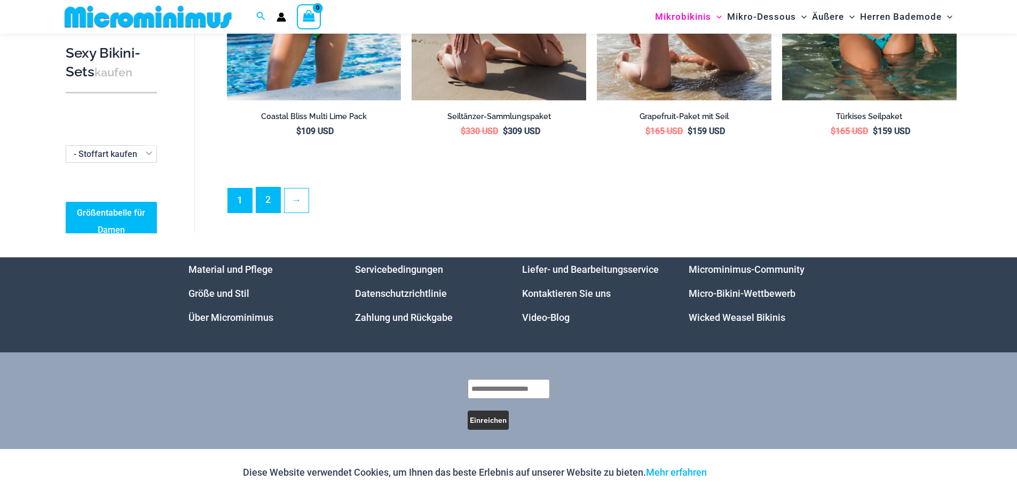
click at [275, 199] on link "2" at bounding box center [268, 199] width 24 height 25
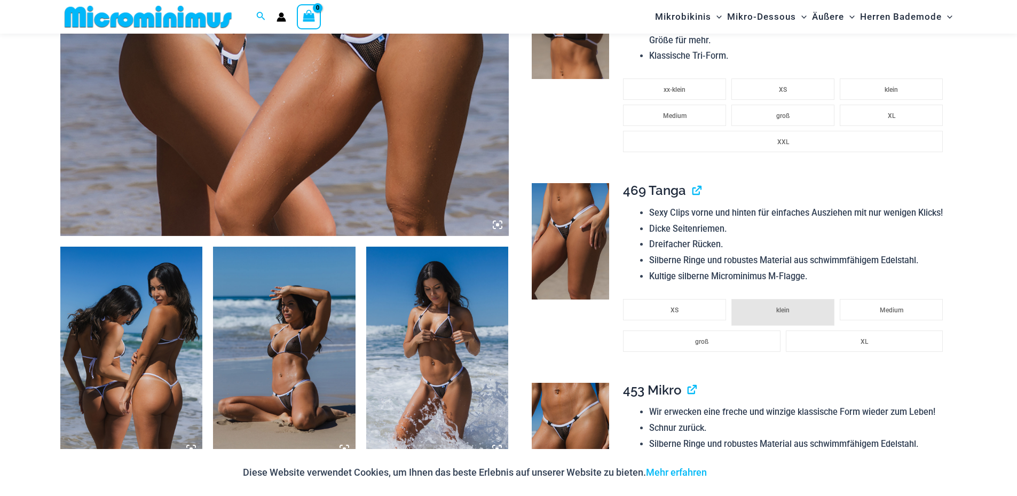
scroll to position [534, 0]
click at [298, 358] on img at bounding box center [284, 353] width 142 height 213
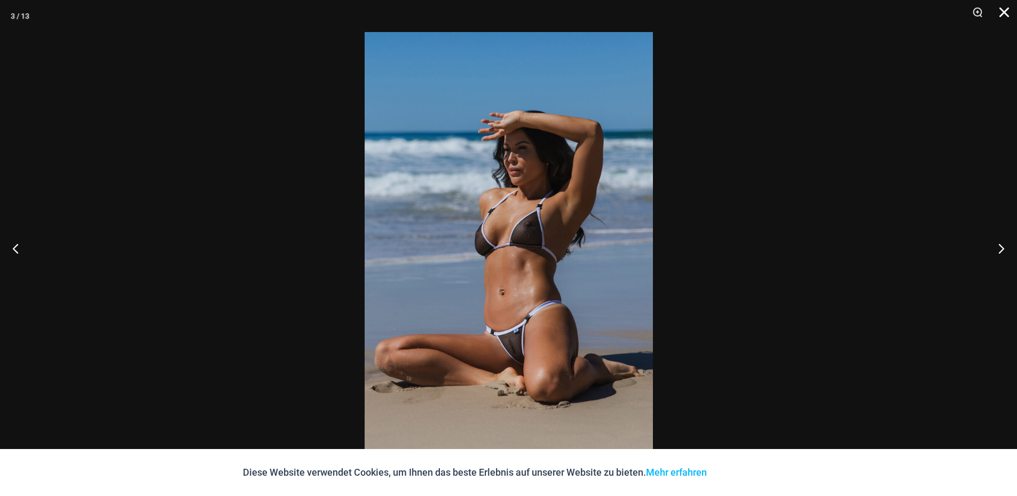
click at [1005, 10] on button "Schließen" at bounding box center [1000, 16] width 27 height 32
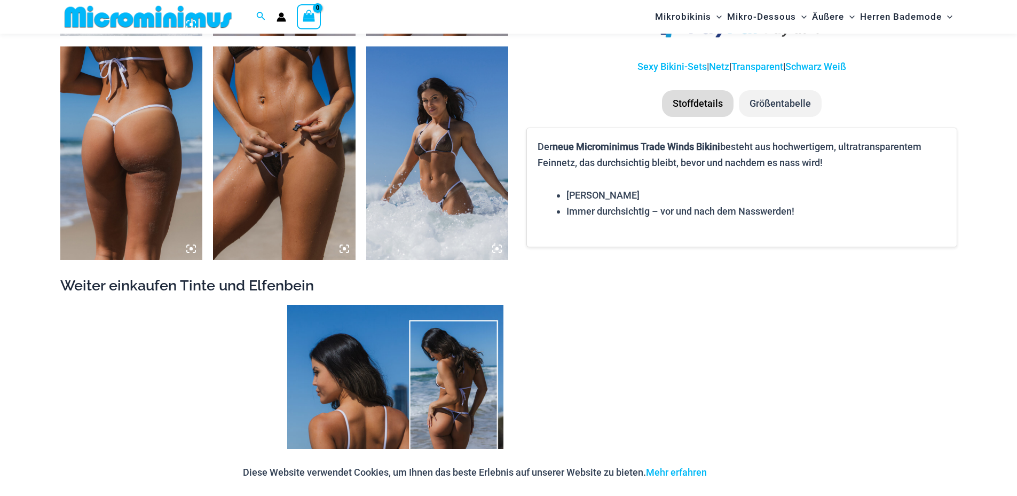
scroll to position [1548, 0]
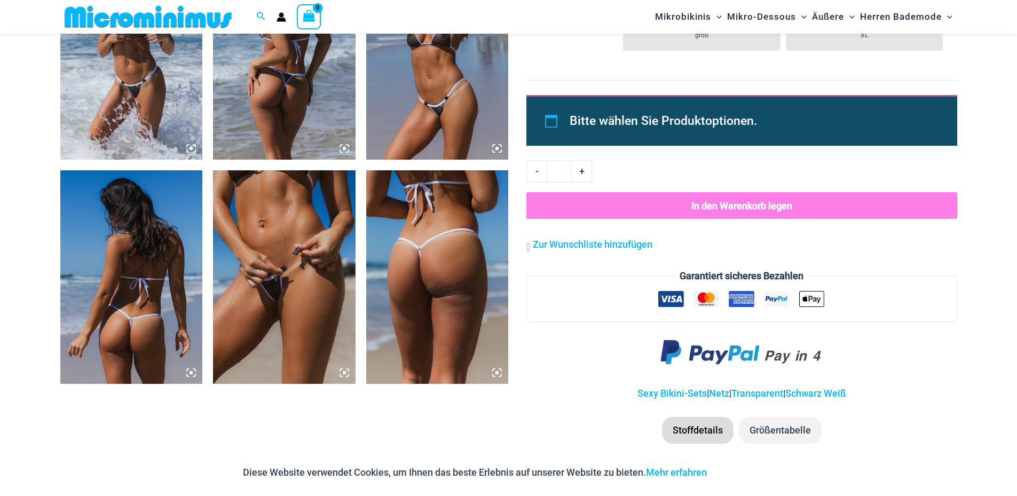
scroll to position [1591, 0]
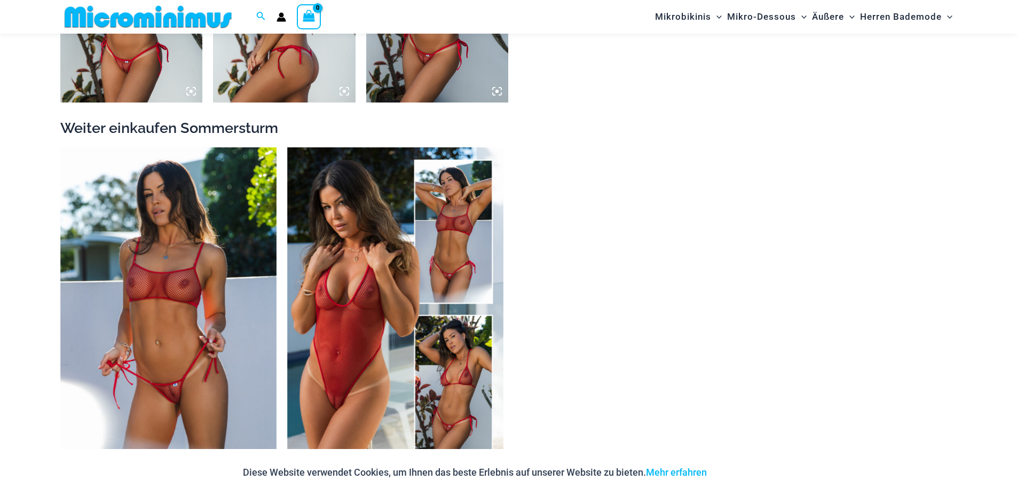
scroll to position [1698, 0]
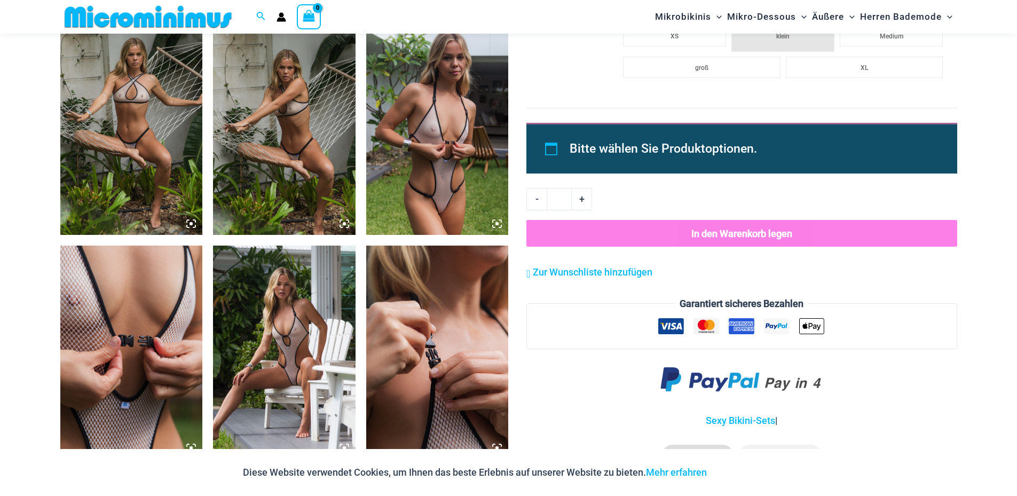
scroll to position [1441, 0]
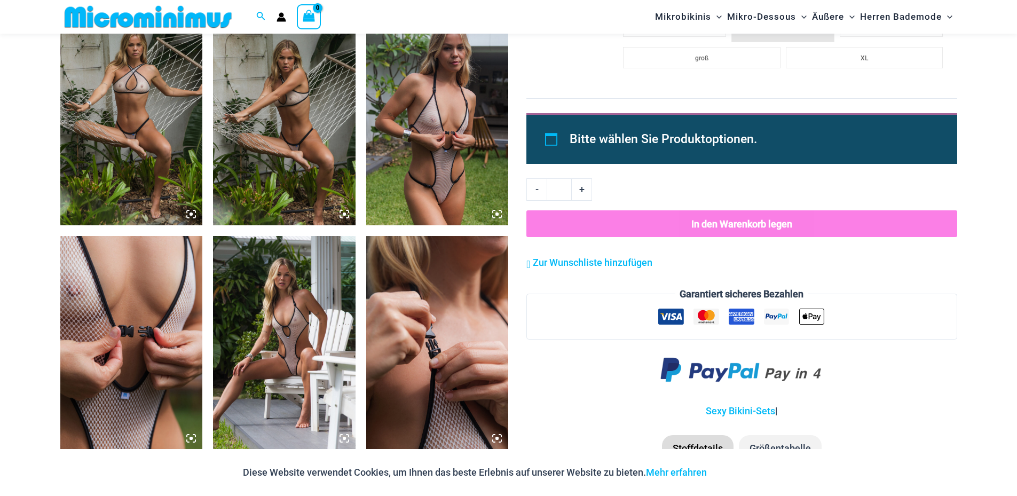
click at [466, 115] on img at bounding box center [437, 118] width 142 height 213
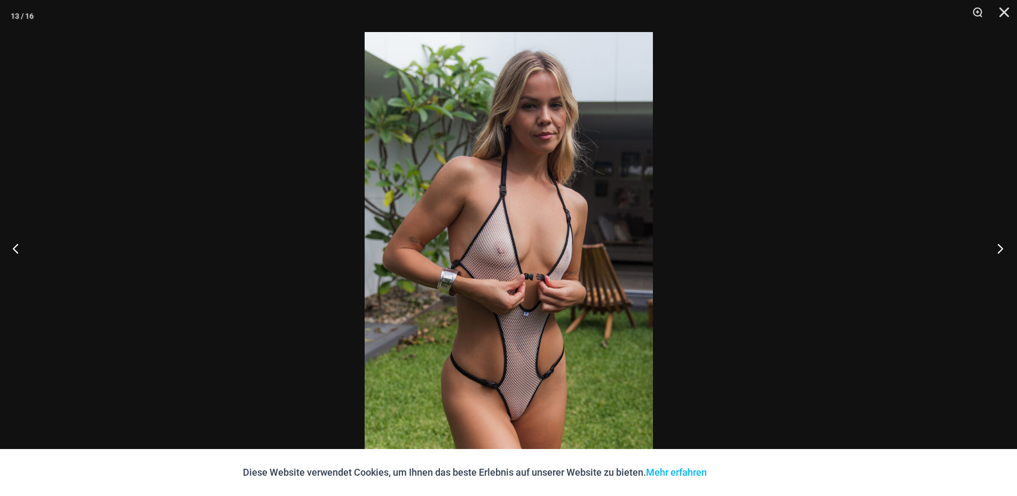
click at [1001, 244] on button "Nächste" at bounding box center [997, 247] width 40 height 53
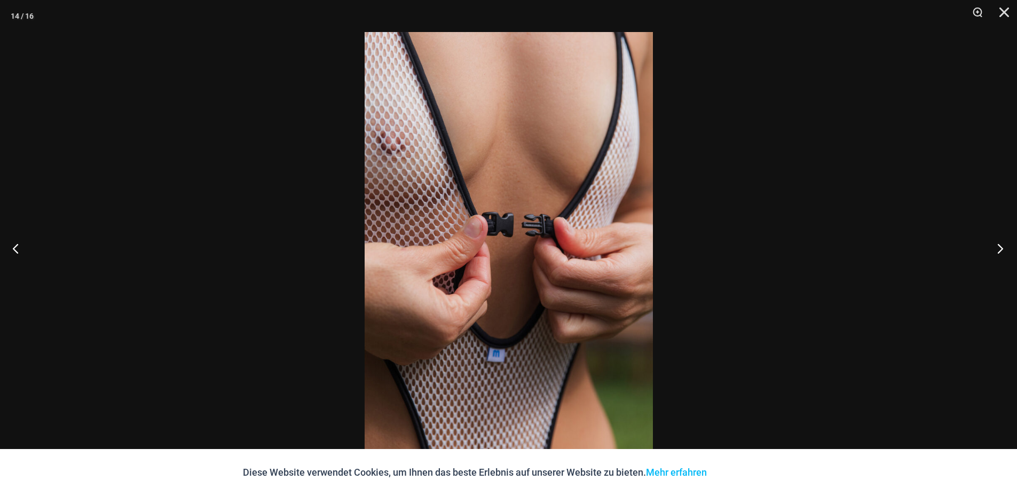
click at [1001, 244] on button "Nächste" at bounding box center [997, 247] width 40 height 53
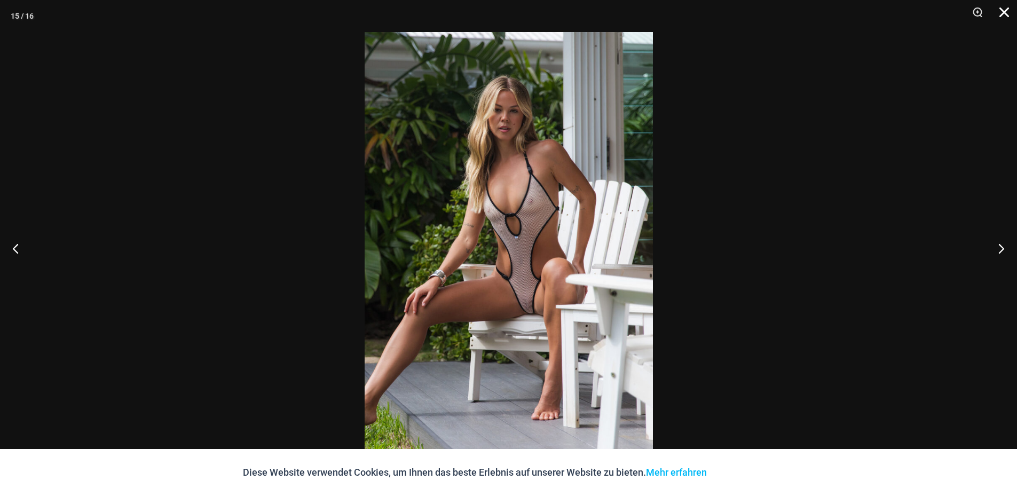
click at [997, 13] on button "Schließen" at bounding box center [1000, 16] width 27 height 32
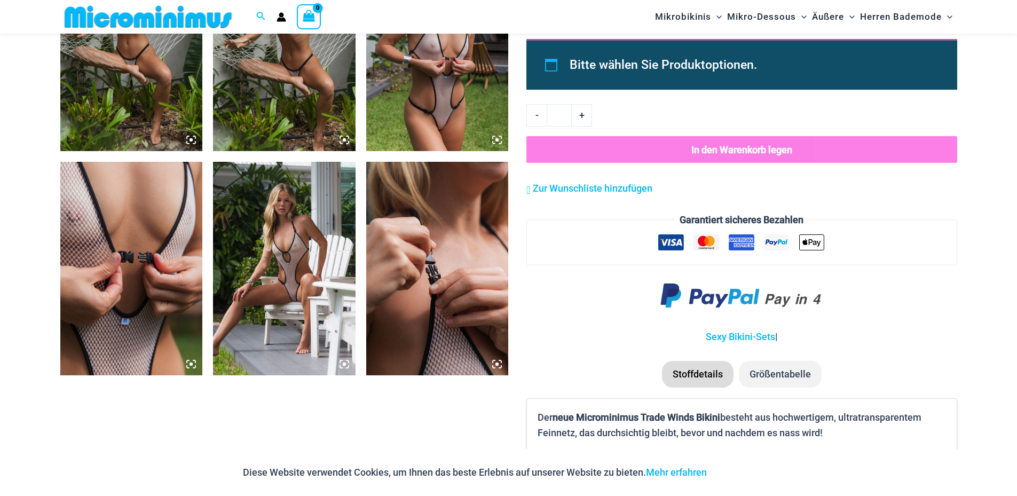
scroll to position [1708, 0]
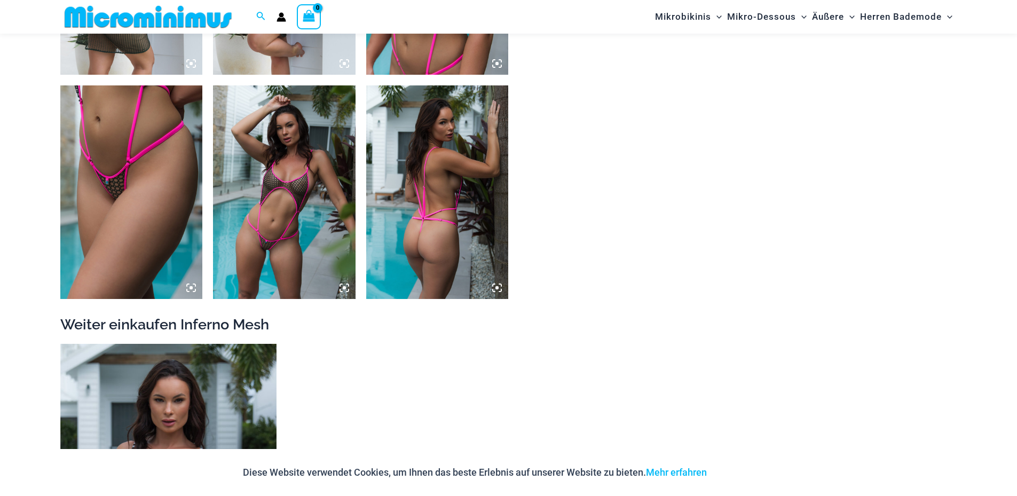
scroll to position [1591, 0]
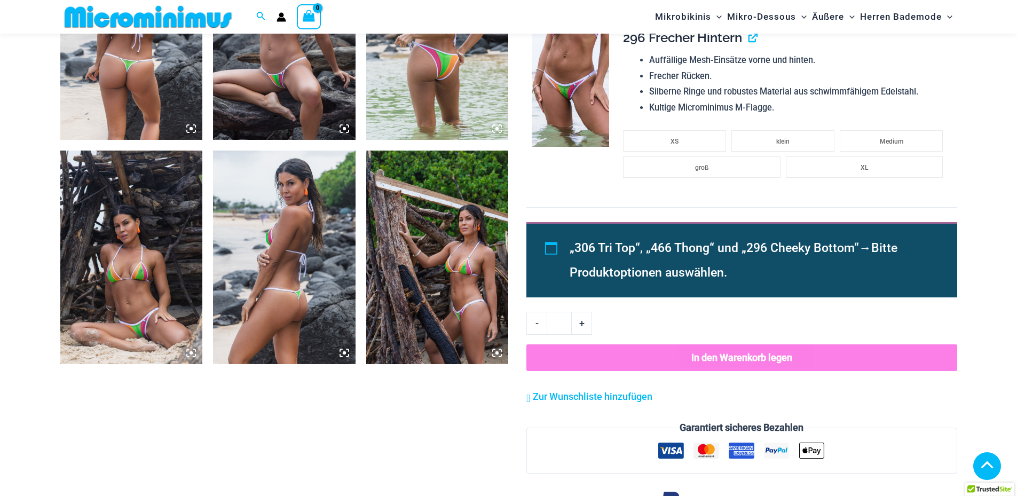
scroll to position [854, 0]
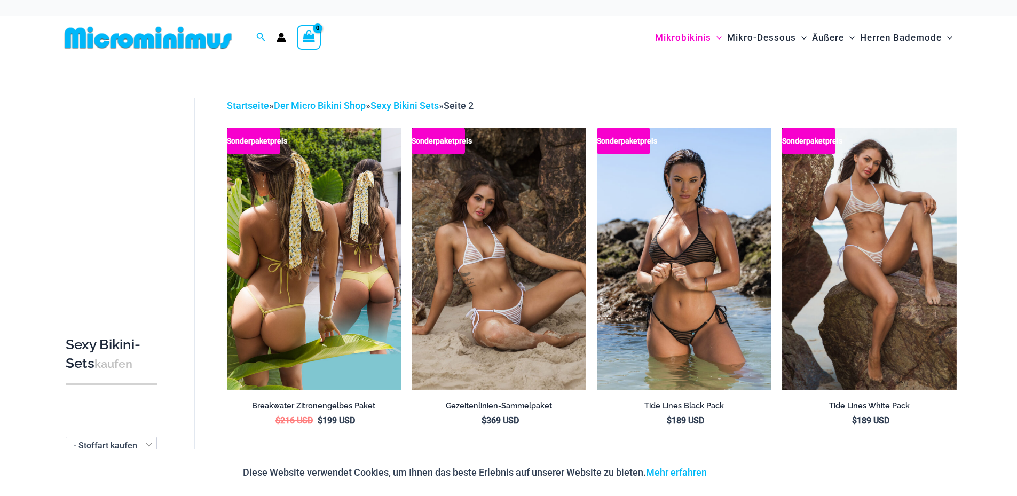
click at [332, 215] on img at bounding box center [314, 259] width 175 height 262
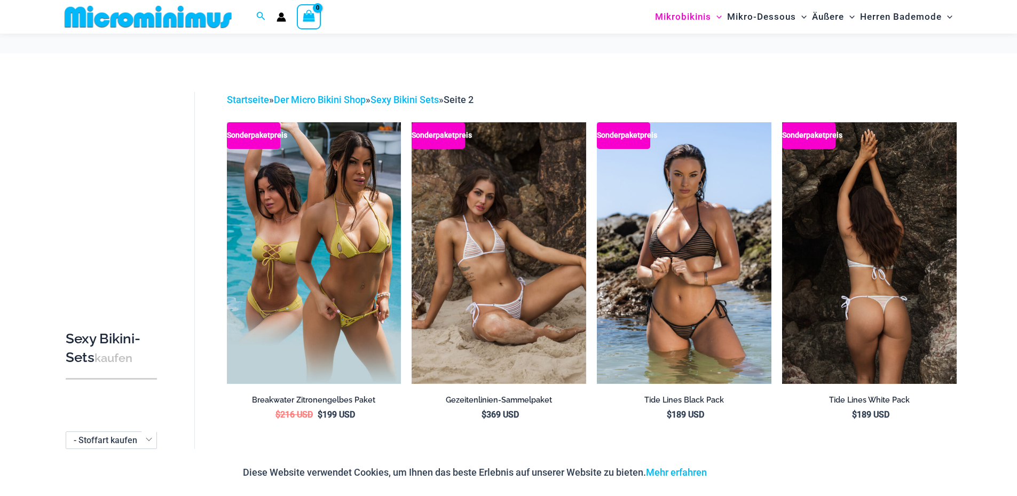
scroll to position [204, 0]
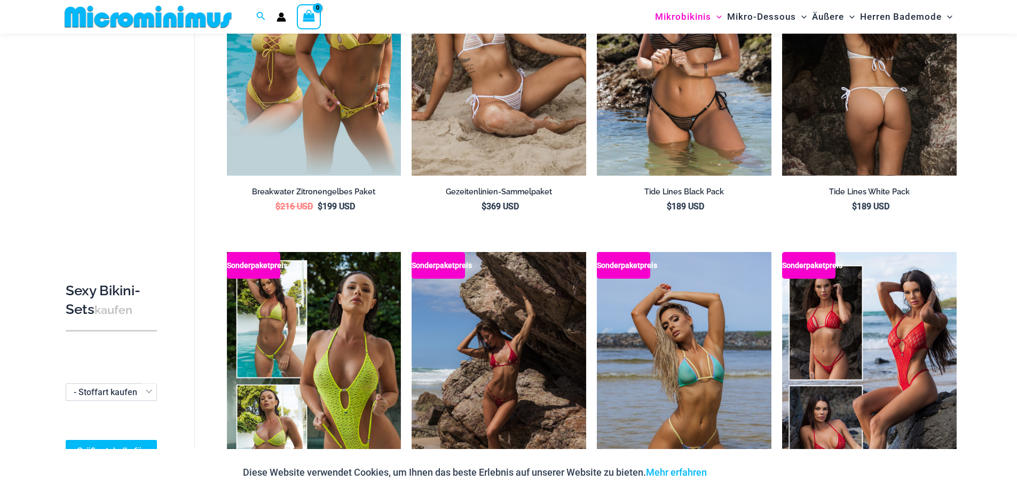
click at [891, 98] on img at bounding box center [869, 45] width 175 height 262
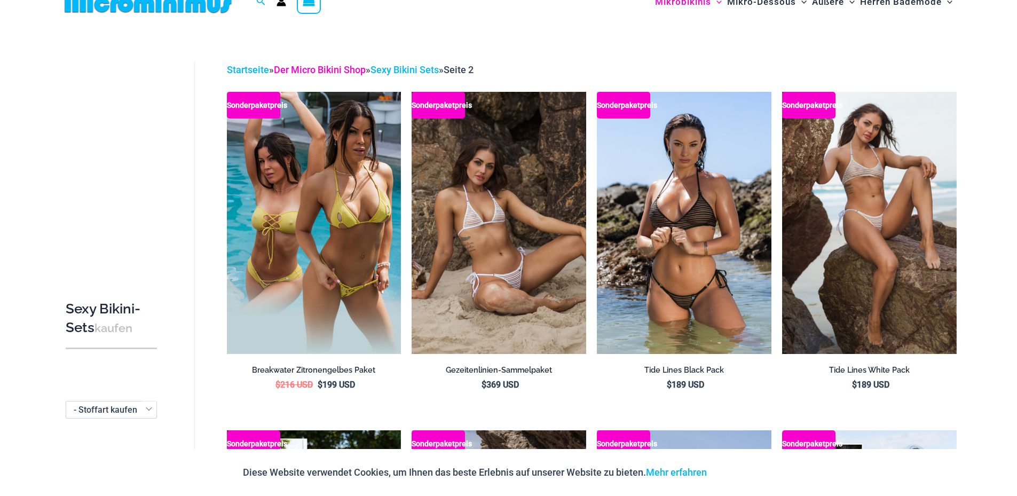
scroll to position [0, 0]
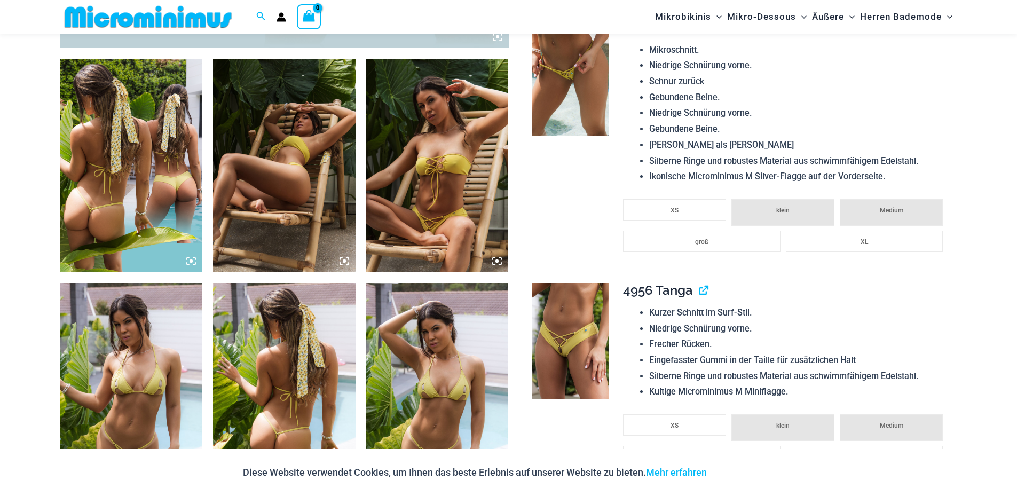
scroll to position [854, 0]
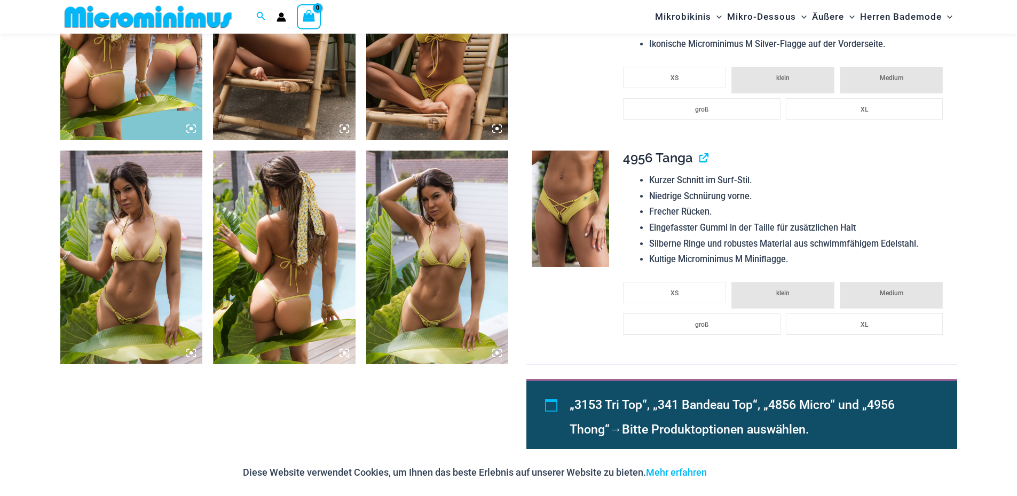
click at [556, 209] on img at bounding box center [570, 208] width 77 height 116
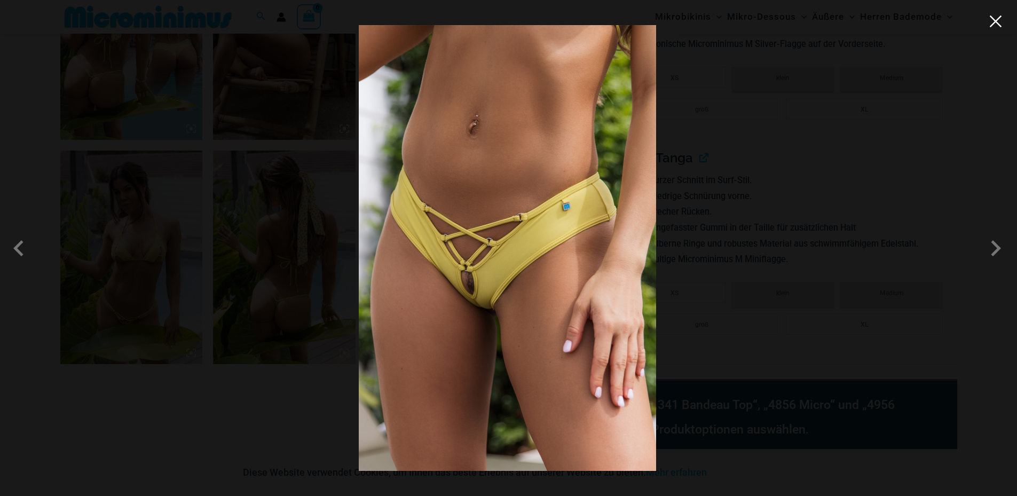
click at [992, 15] on button "Close" at bounding box center [995, 21] width 16 height 16
